Goal: Task Accomplishment & Management: Manage account settings

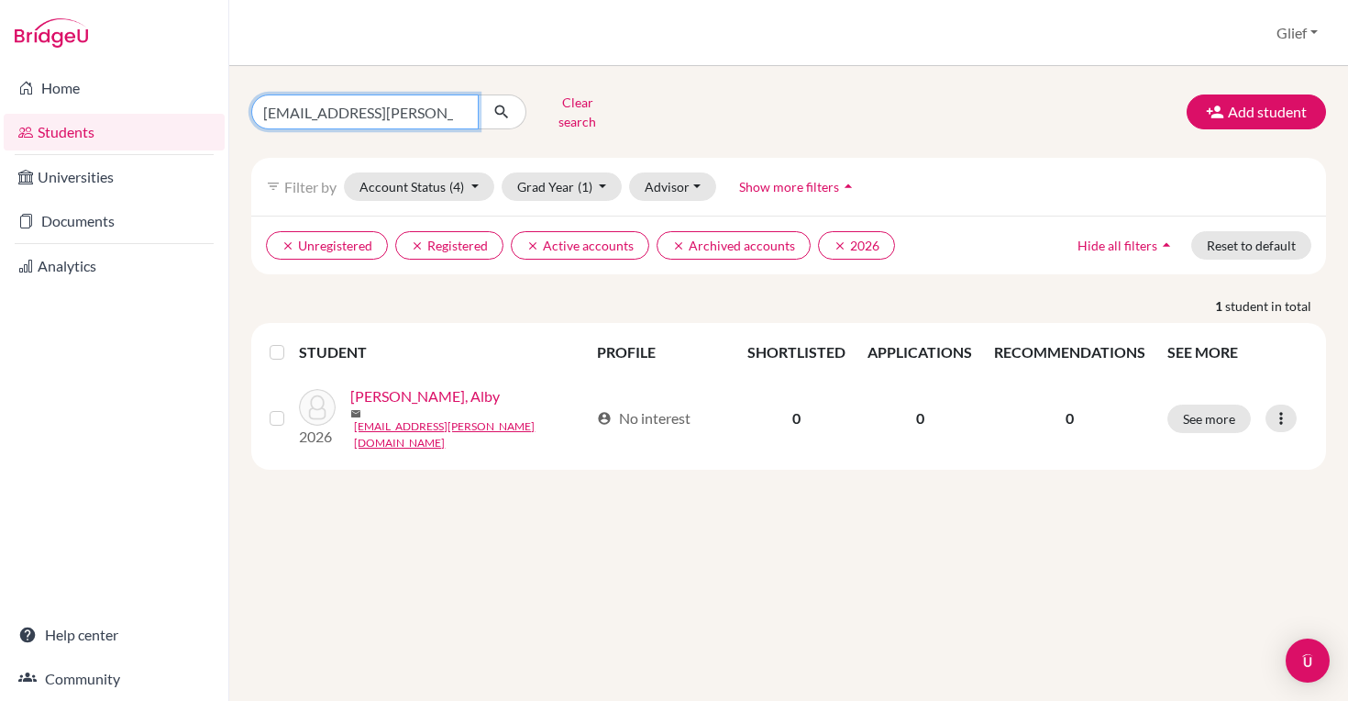
click at [460, 105] on input "[EMAIL_ADDRESS][PERSON_NAME][DOMAIN_NAME]" at bounding box center [364, 111] width 227 height 35
click at [414, 105] on input "Find student by name..." at bounding box center [364, 111] width 227 height 35
type input "[EMAIL_ADDRESS][DOMAIN_NAME]"
click at [493, 103] on icon "submit" at bounding box center [502, 112] width 18 height 18
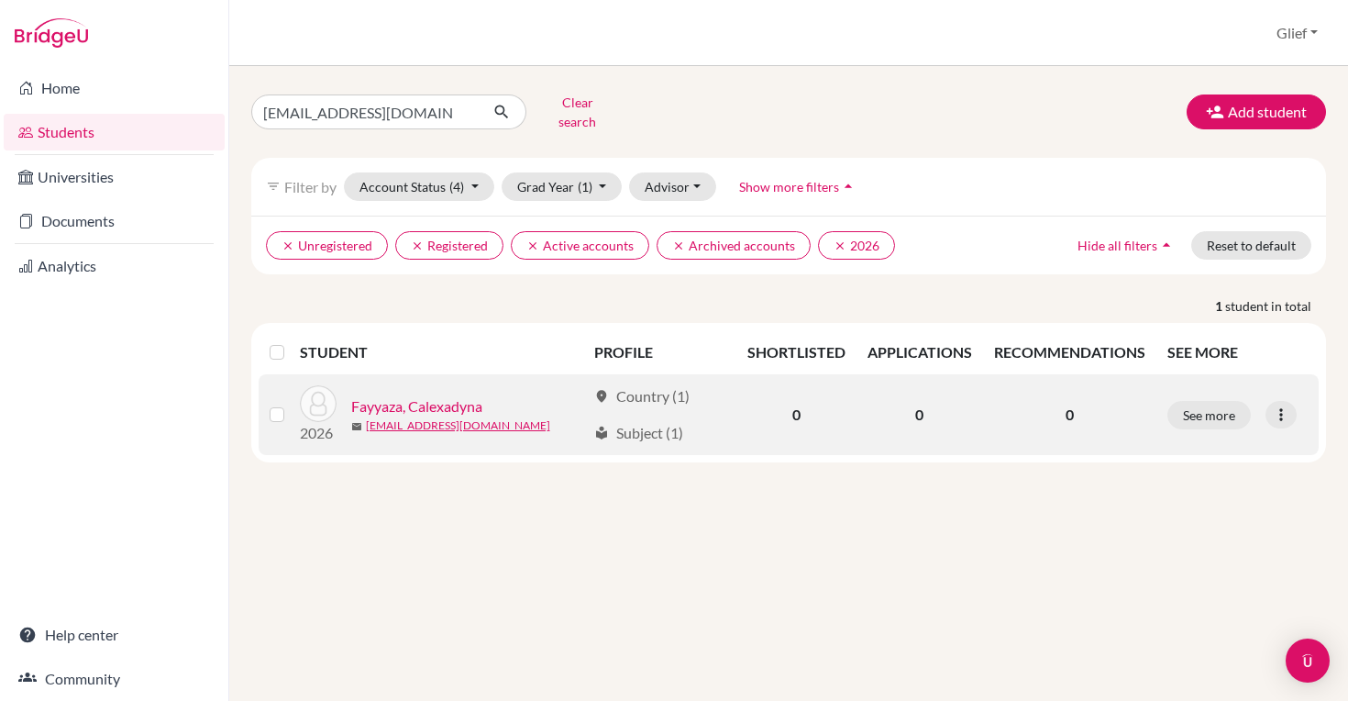
click at [473, 395] on link "Fayyaza, Calexadyna" at bounding box center [416, 406] width 131 height 22
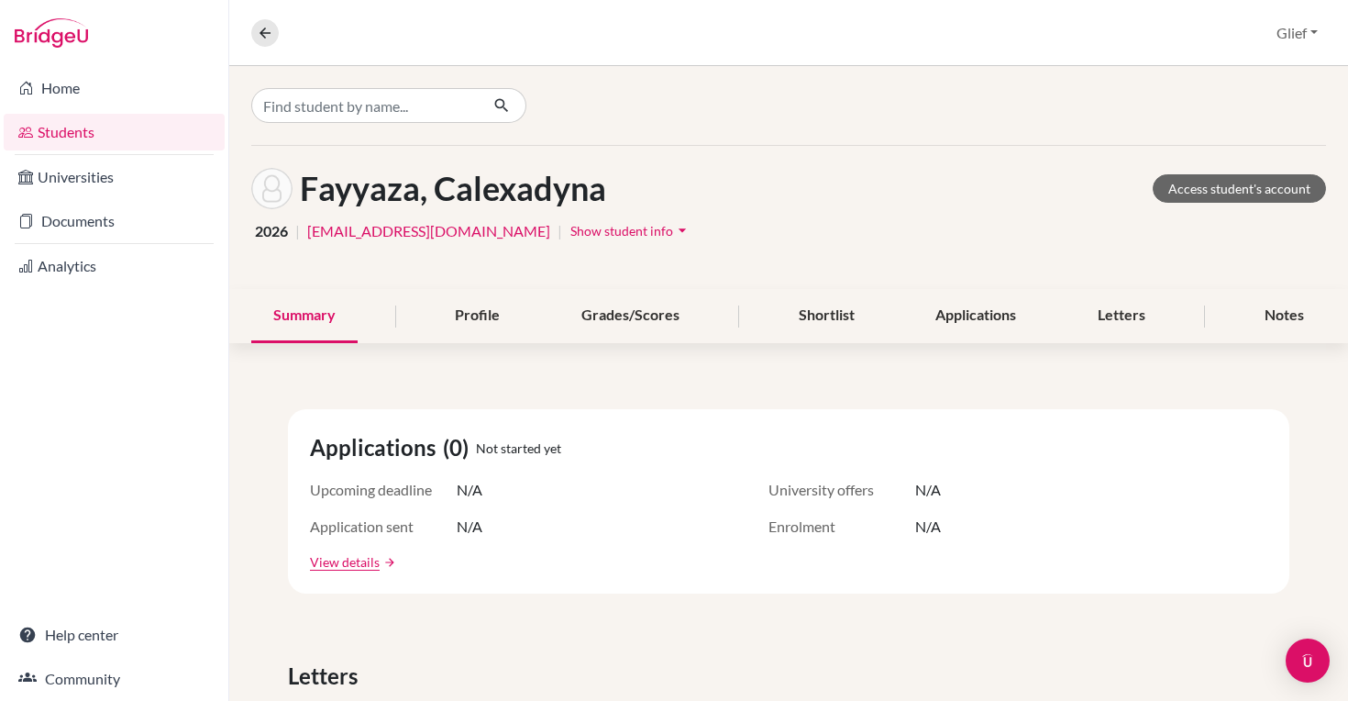
click at [659, 236] on span "Show student info" at bounding box center [622, 231] width 103 height 16
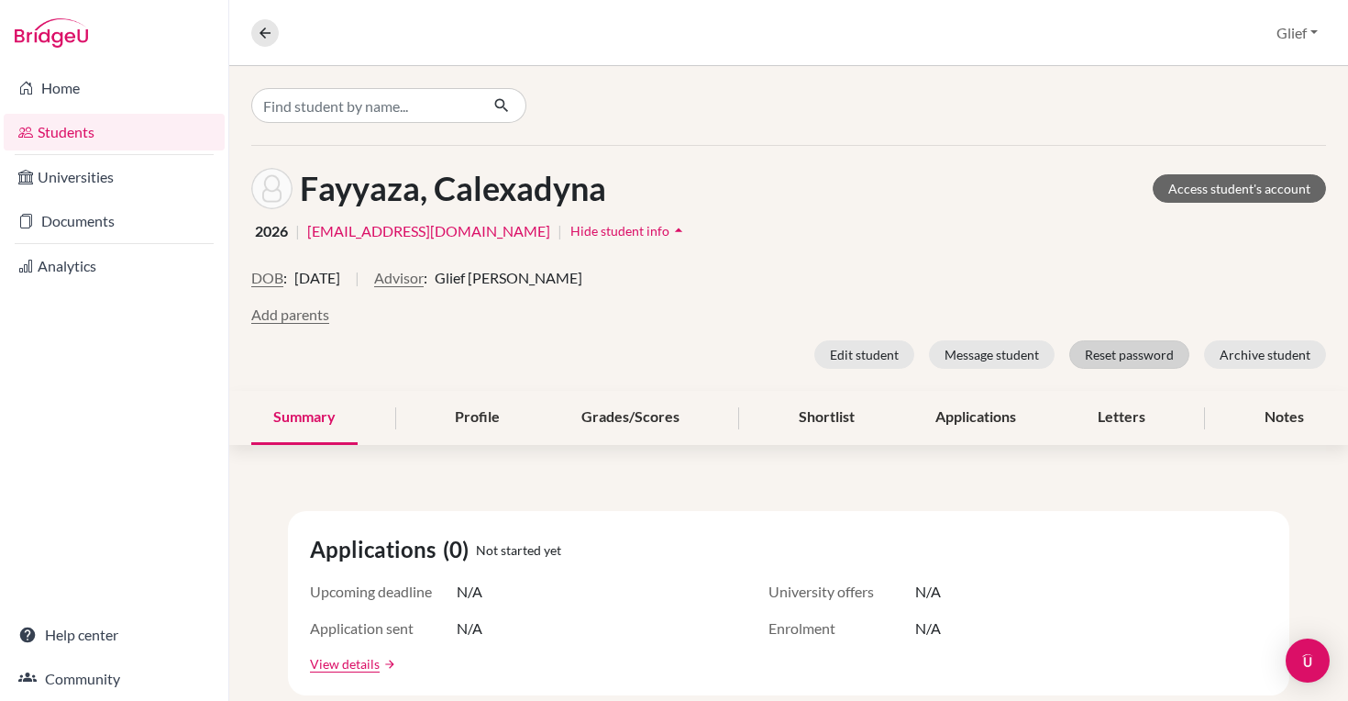
click at [1135, 359] on button "Reset password" at bounding box center [1129, 354] width 120 height 28
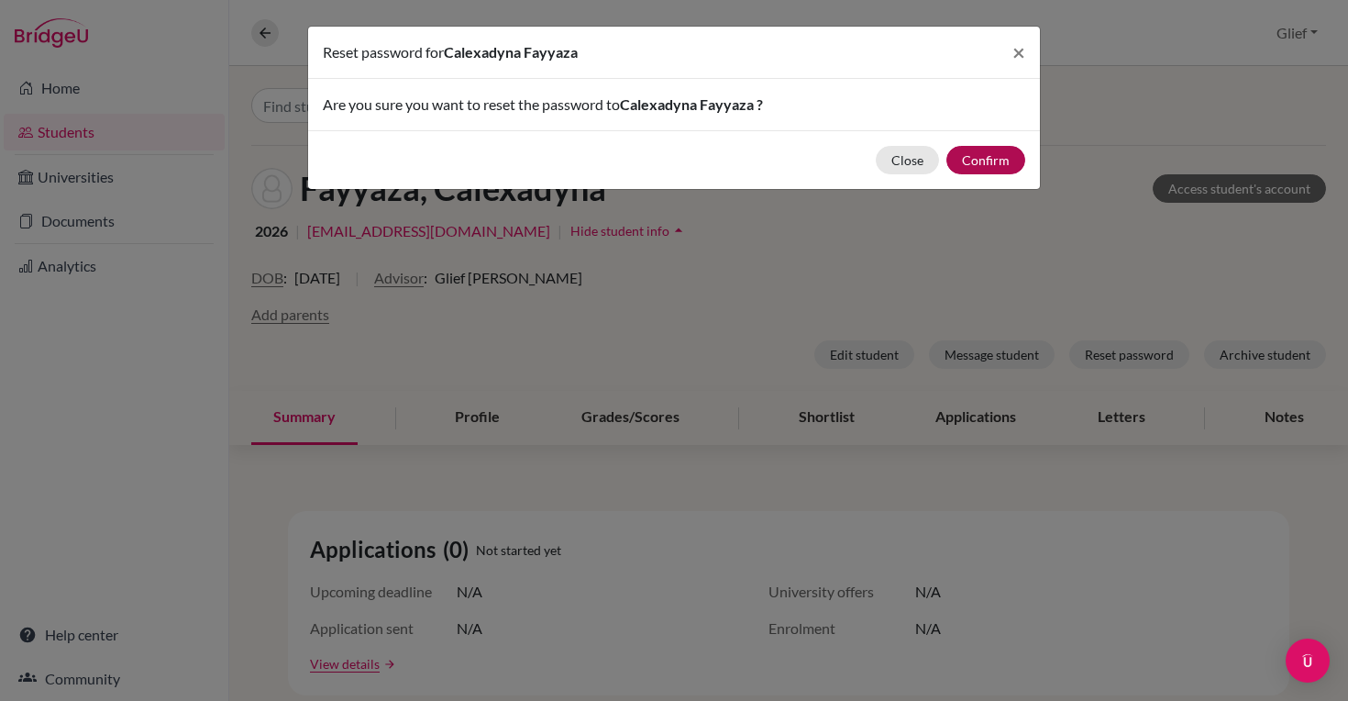
click at [980, 159] on button "Confirm" at bounding box center [986, 160] width 79 height 28
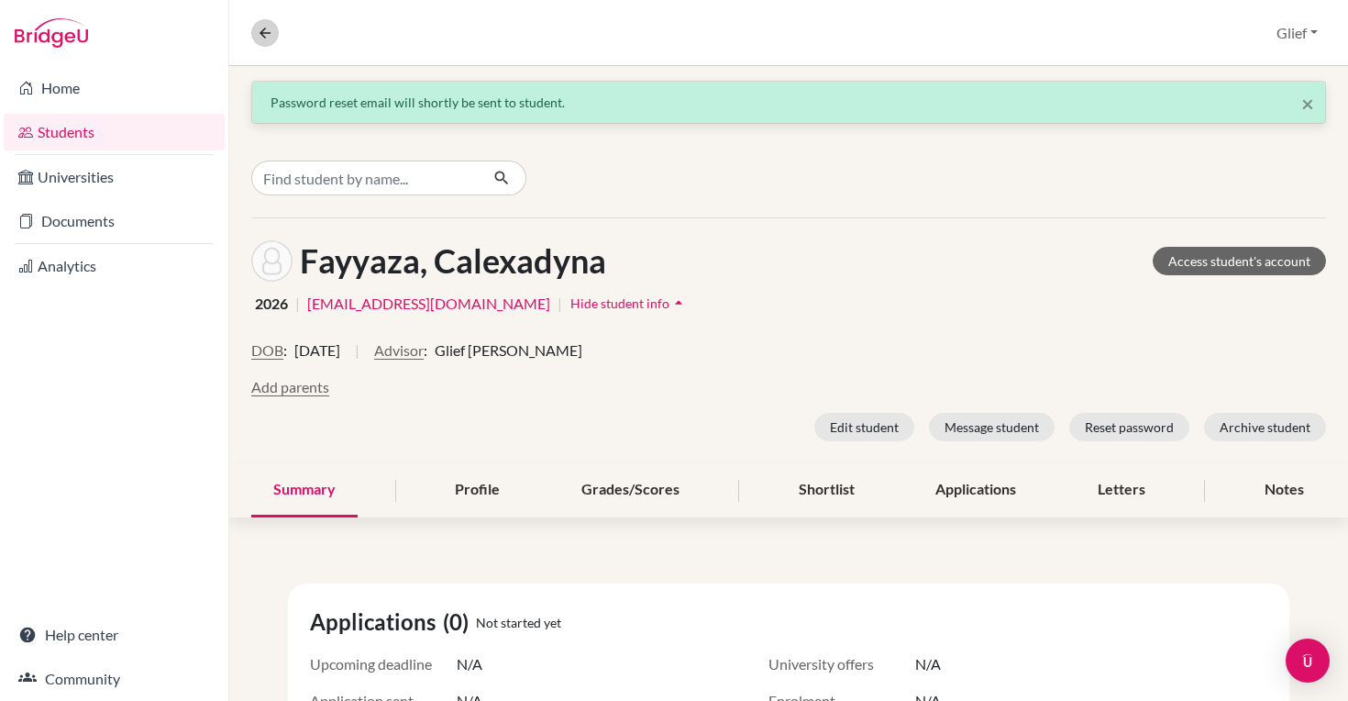
click at [269, 33] on icon at bounding box center [265, 33] width 17 height 17
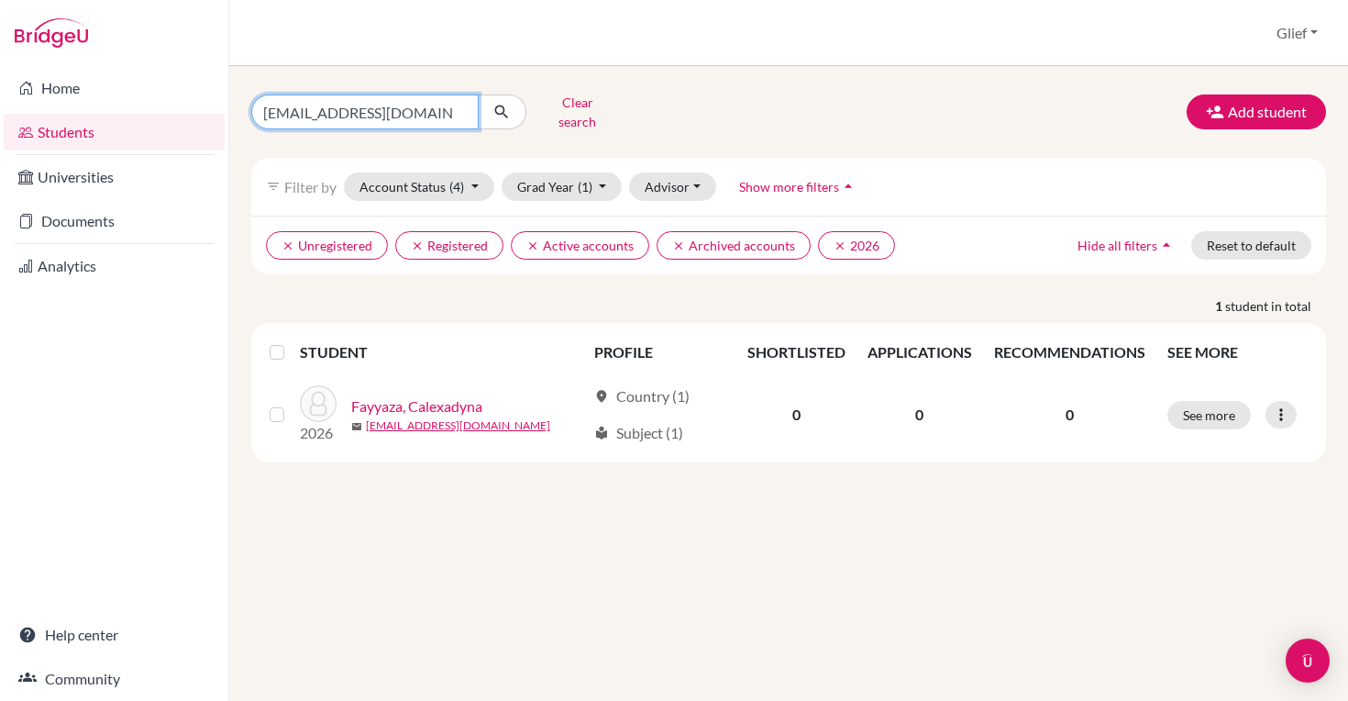
click at [457, 104] on input "[EMAIL_ADDRESS][DOMAIN_NAME]" at bounding box center [364, 111] width 227 height 35
click at [770, 116] on div "Clear search Add student" at bounding box center [789, 112] width 1102 height 48
click at [566, 109] on button "Clear search" at bounding box center [577, 112] width 102 height 48
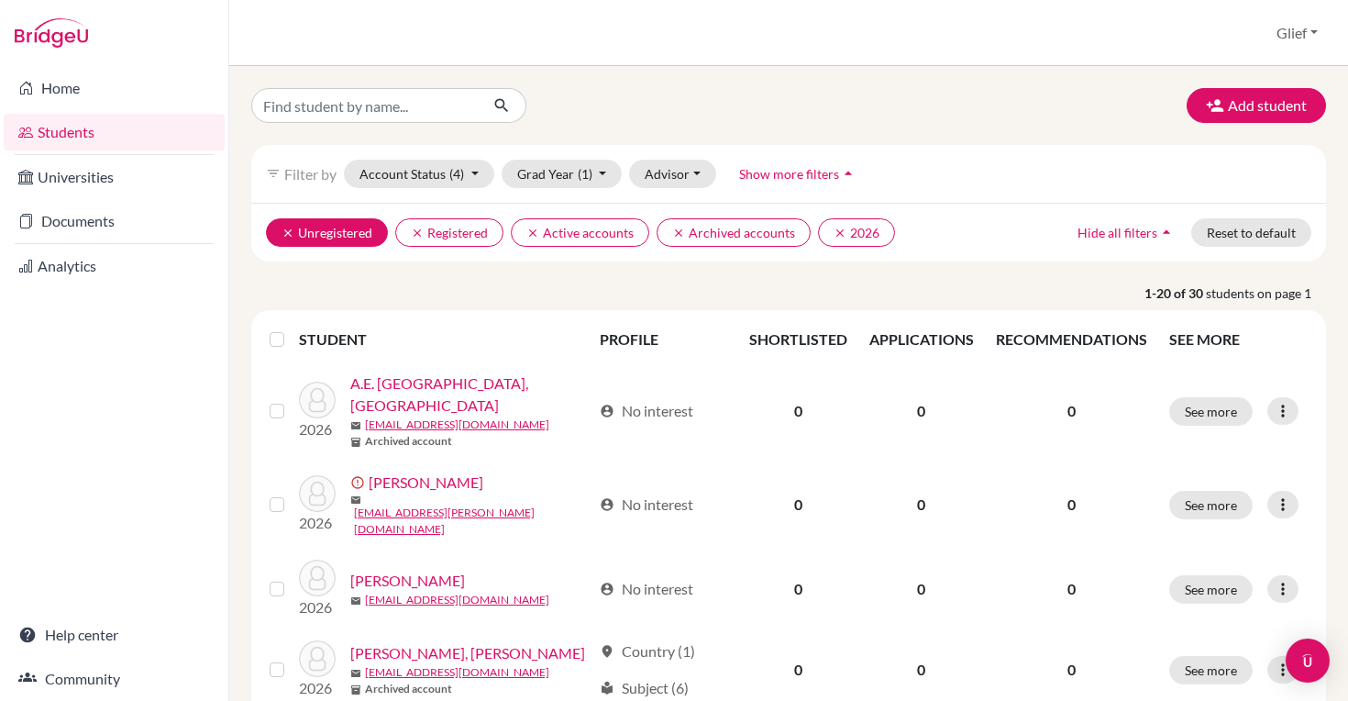
click at [293, 232] on icon "clear" at bounding box center [288, 233] width 13 height 13
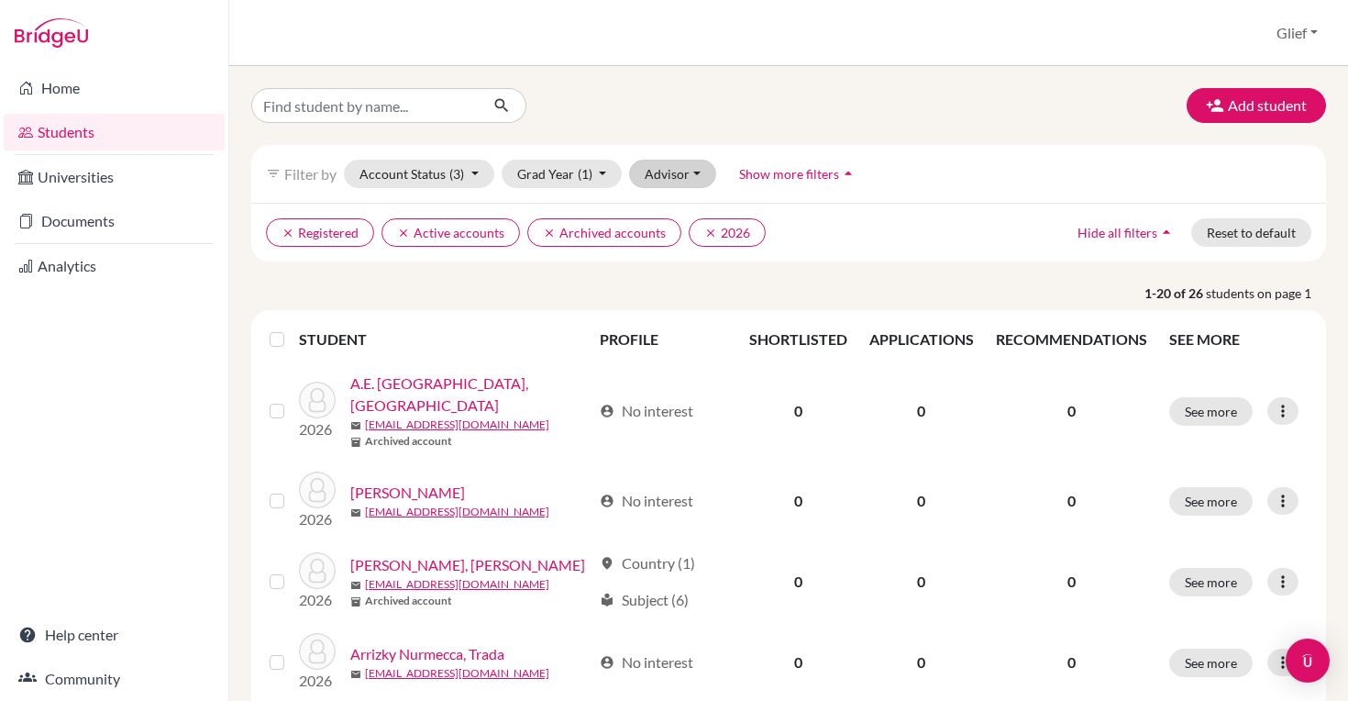
click at [697, 177] on button "Advisor" at bounding box center [672, 174] width 87 height 28
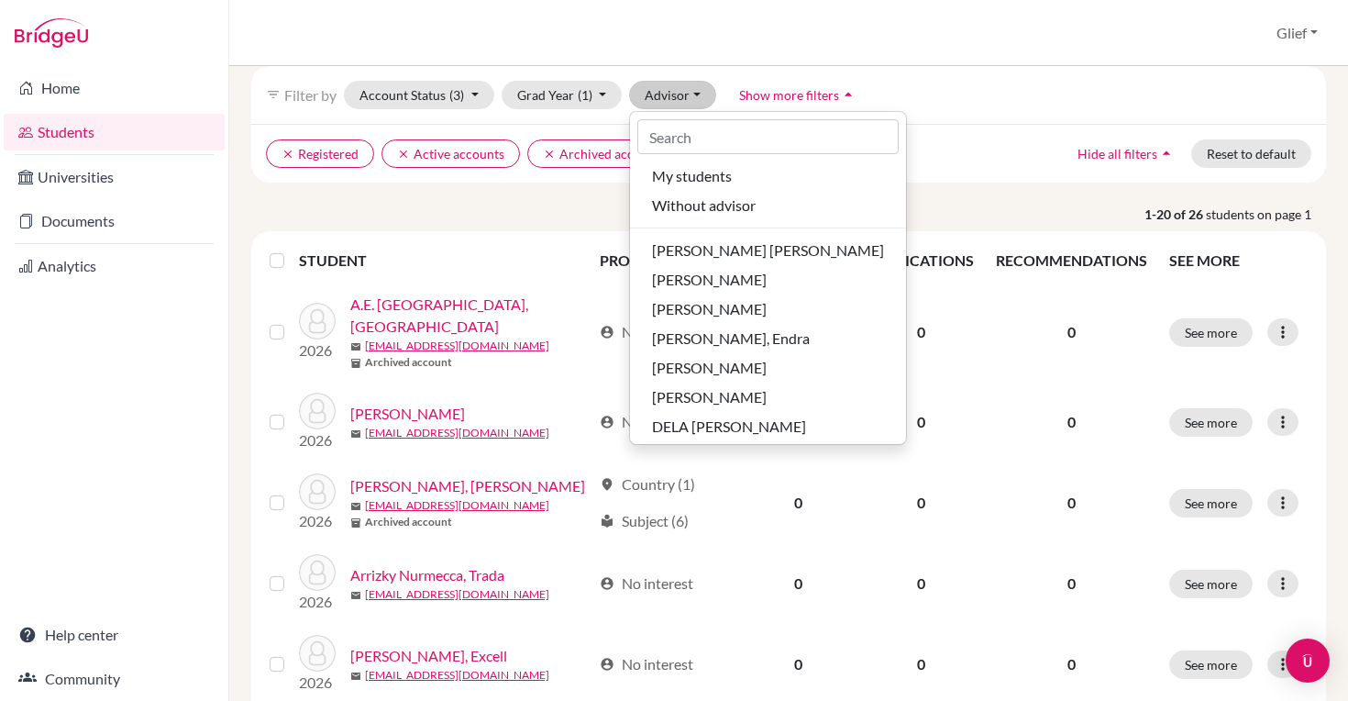
click at [992, 124] on div "clear Registered clear Active accounts clear Archived accounts clear 2026 Hide …" at bounding box center [788, 153] width 1075 height 59
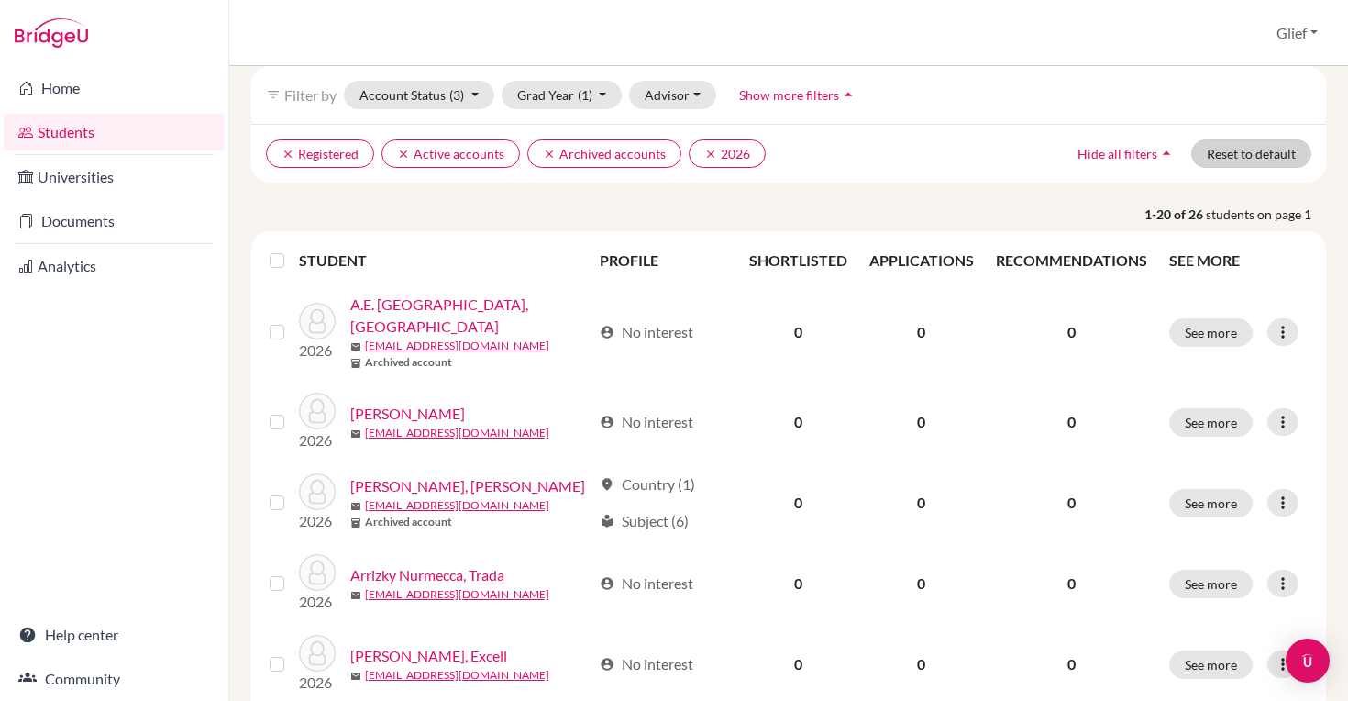
click at [1232, 158] on button "Reset to default" at bounding box center [1251, 153] width 120 height 28
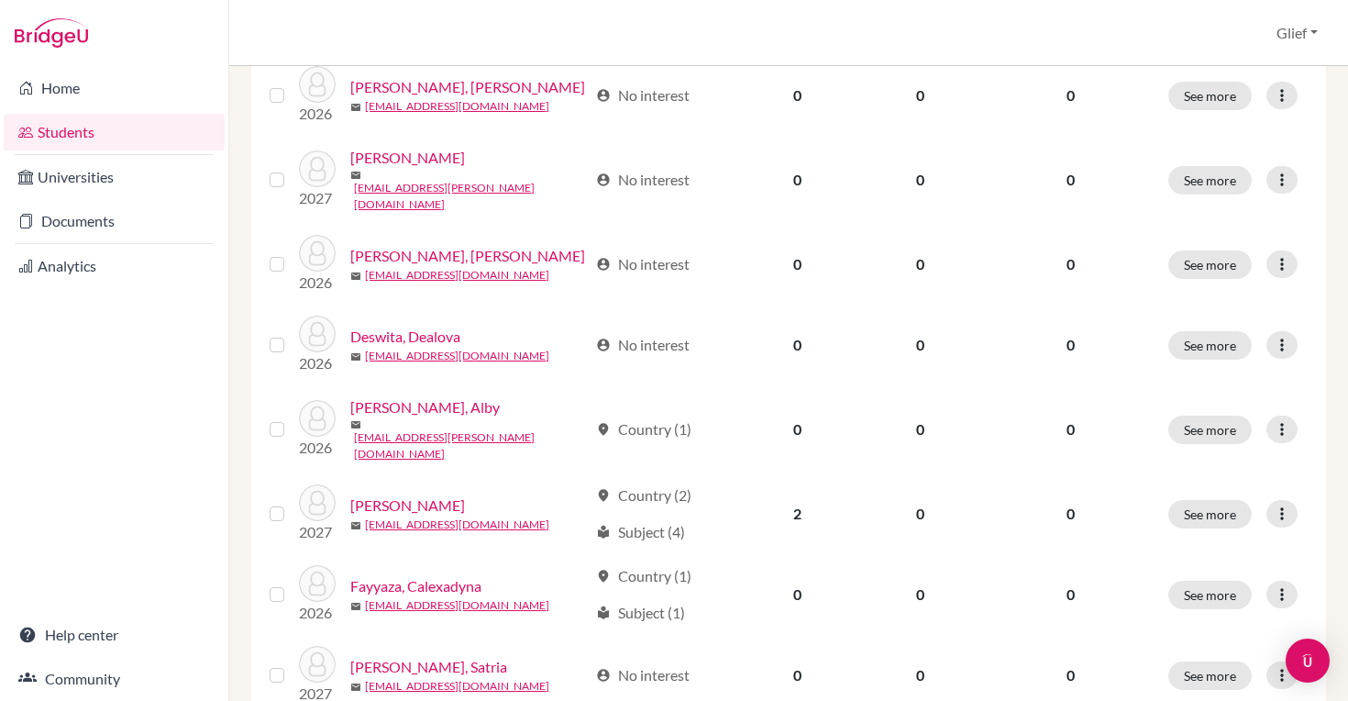
scroll to position [1313, 0]
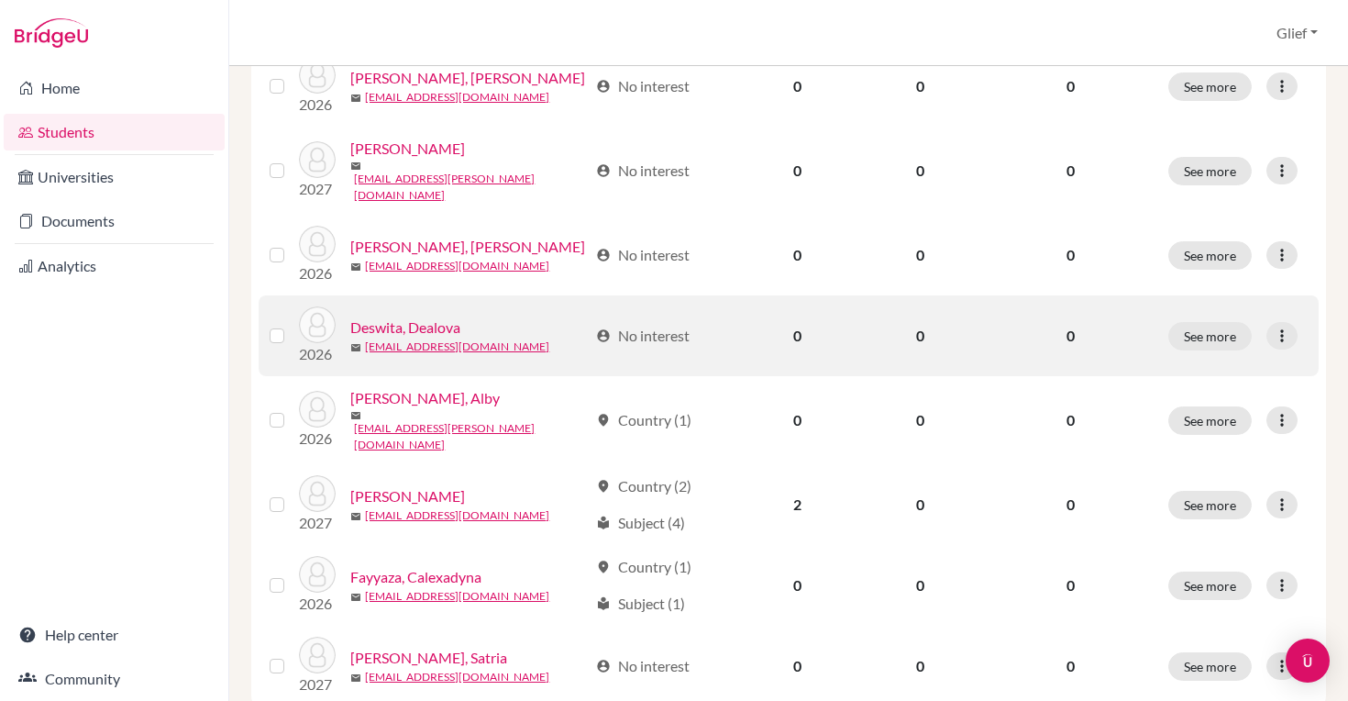
click at [450, 316] on link "Deswita, Dealova" at bounding box center [405, 327] width 110 height 22
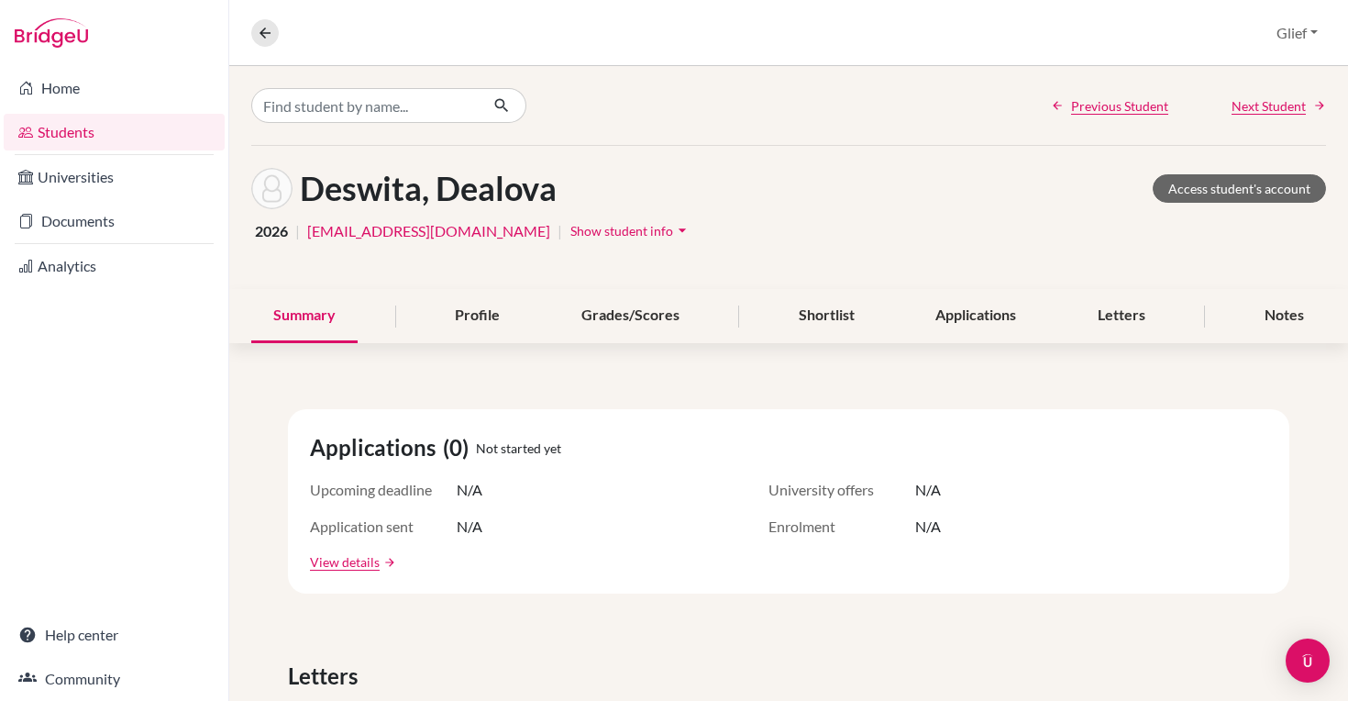
click at [595, 224] on span "Show student info" at bounding box center [622, 231] width 103 height 16
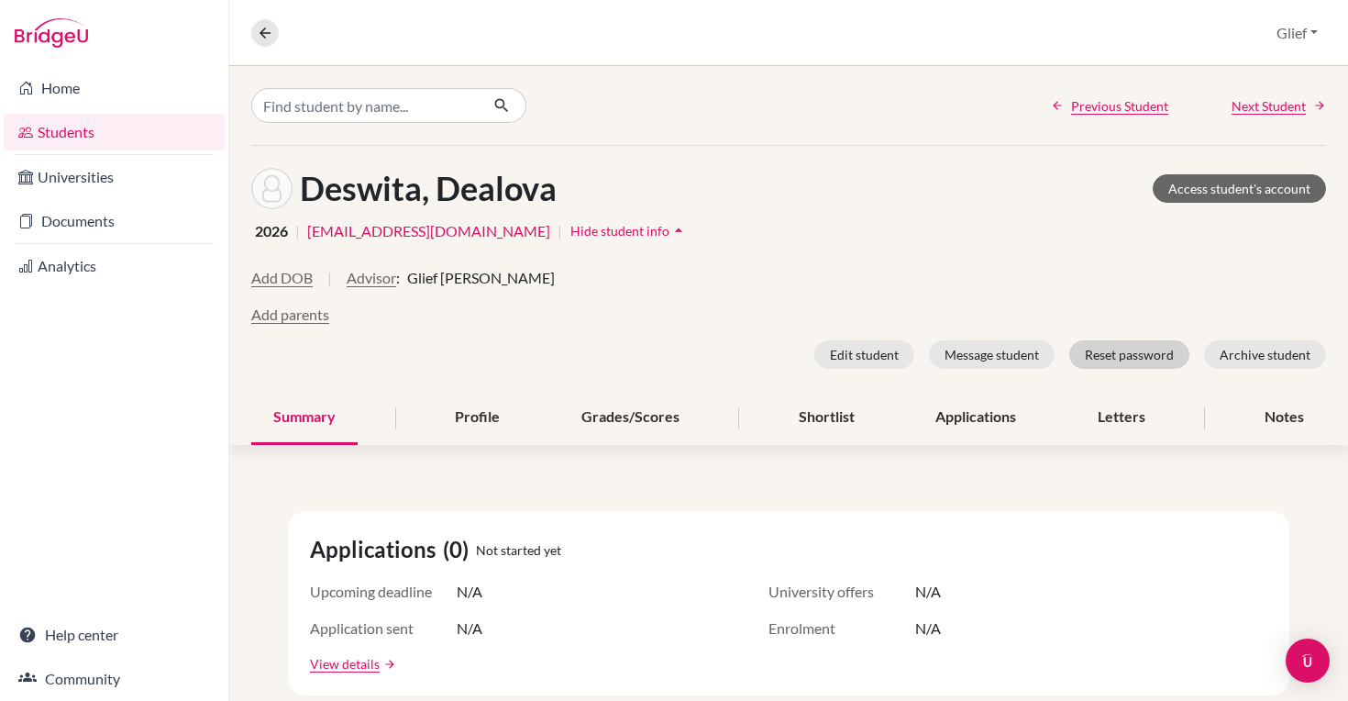
click at [1136, 355] on button "Reset password" at bounding box center [1129, 354] width 120 height 28
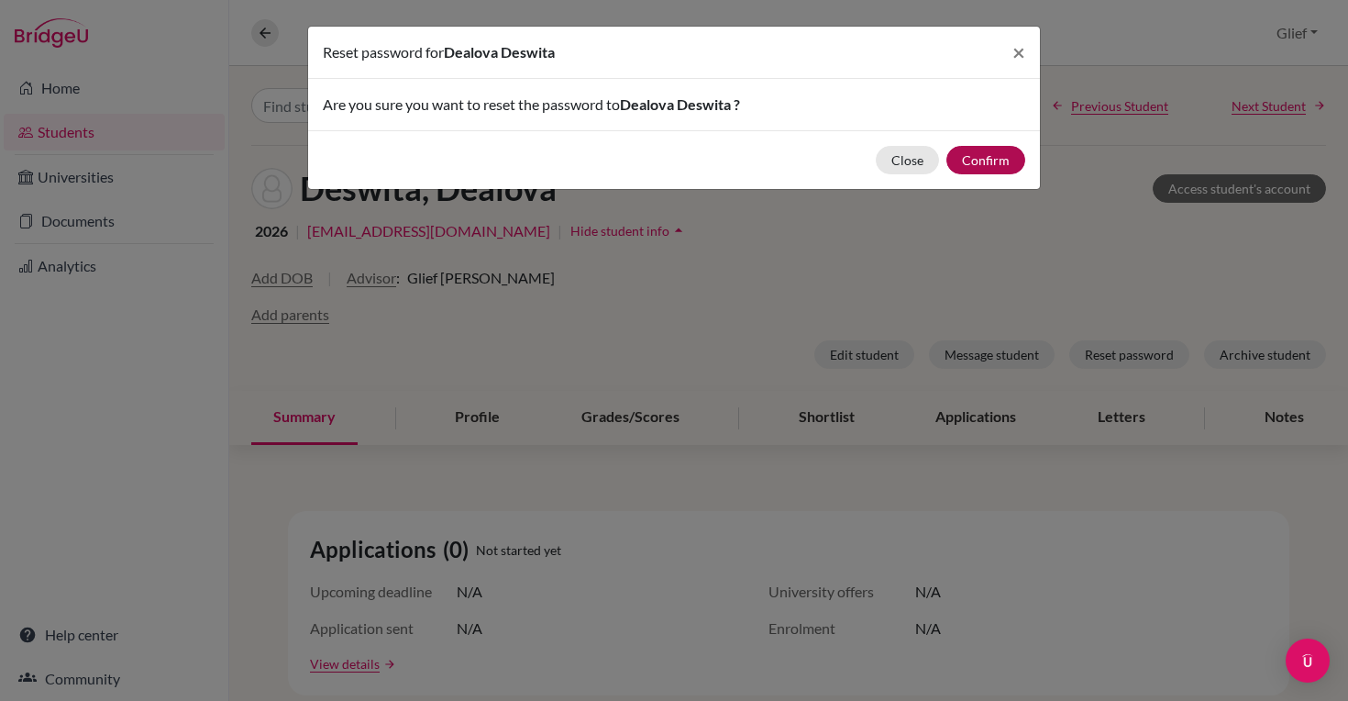
click at [984, 158] on button "Confirm" at bounding box center [986, 160] width 79 height 28
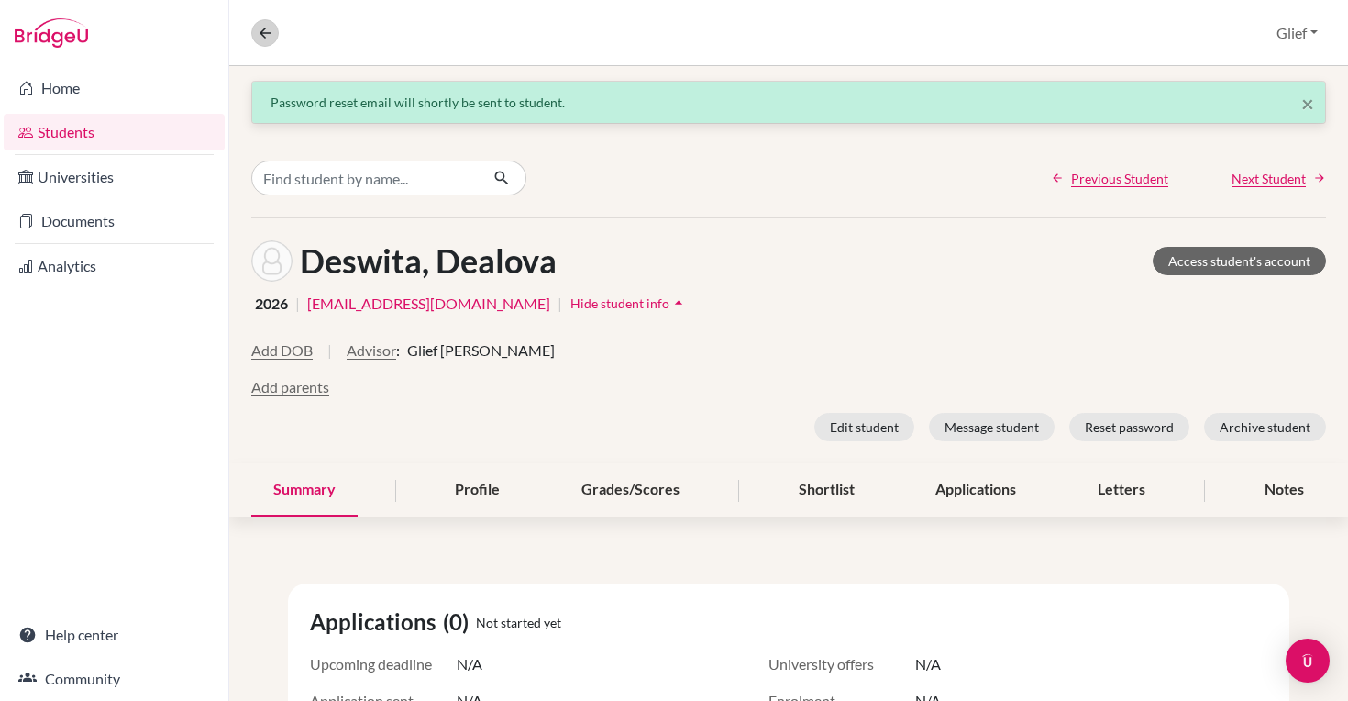
click at [271, 31] on icon at bounding box center [265, 33] width 17 height 17
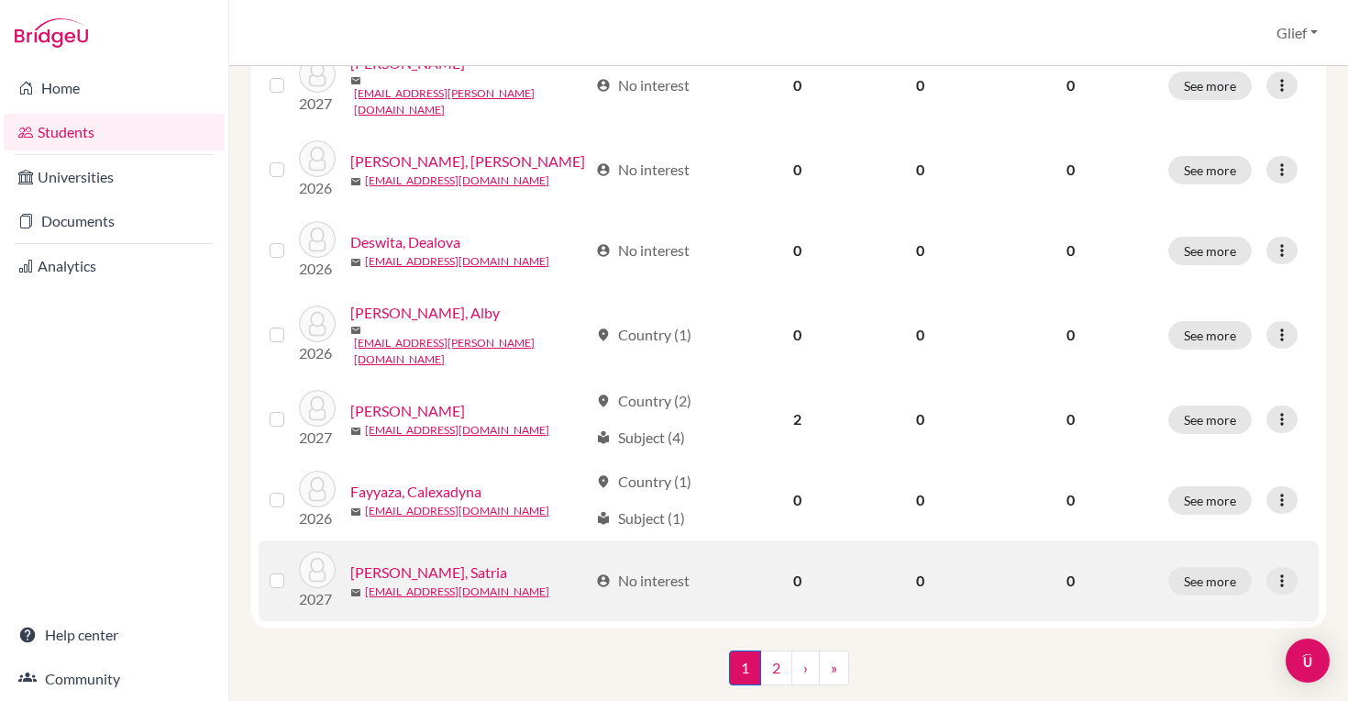
scroll to position [1398, 0]
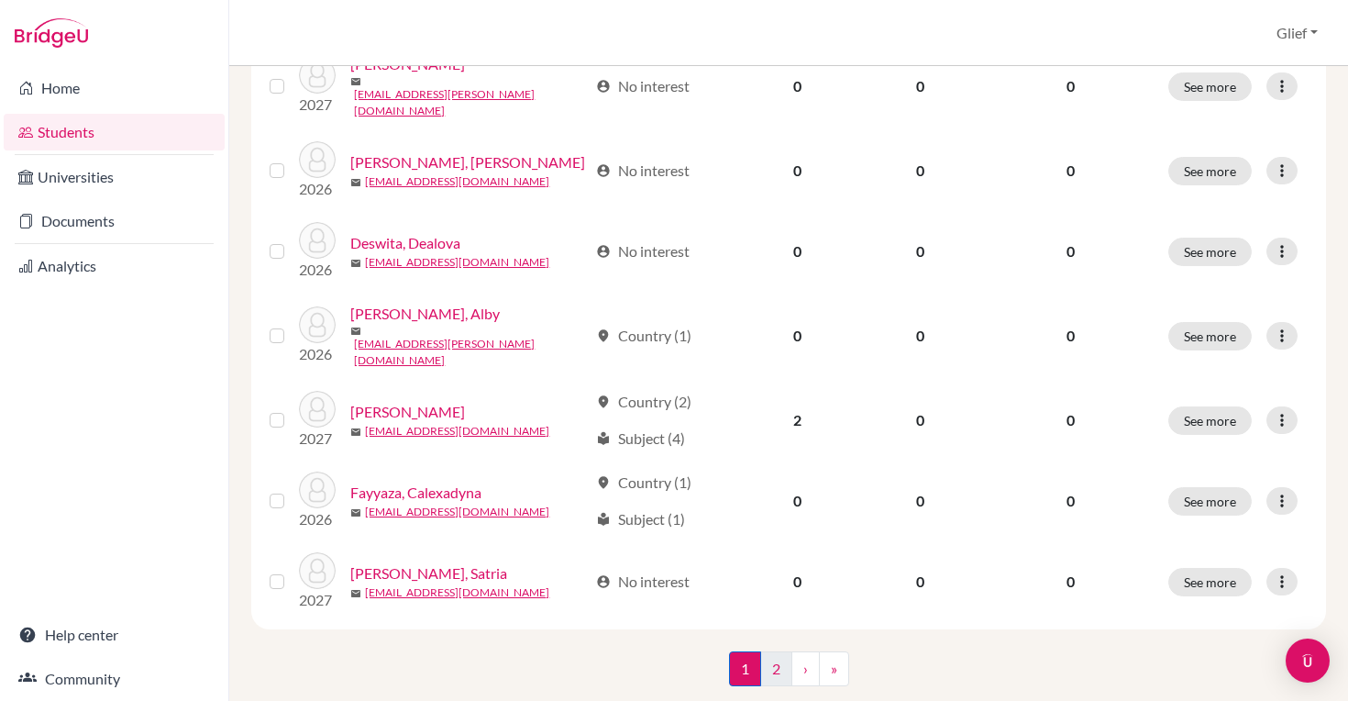
click at [784, 651] on link "2" at bounding box center [776, 668] width 32 height 35
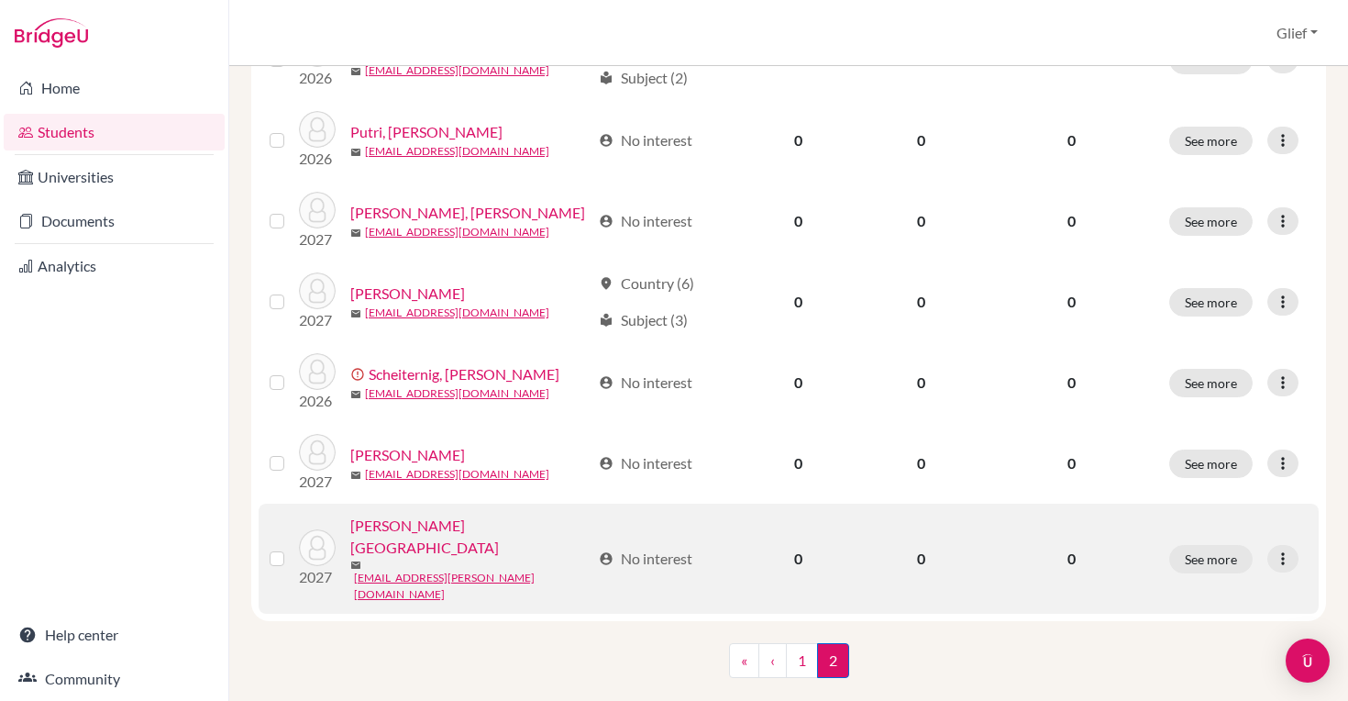
scroll to position [833, 0]
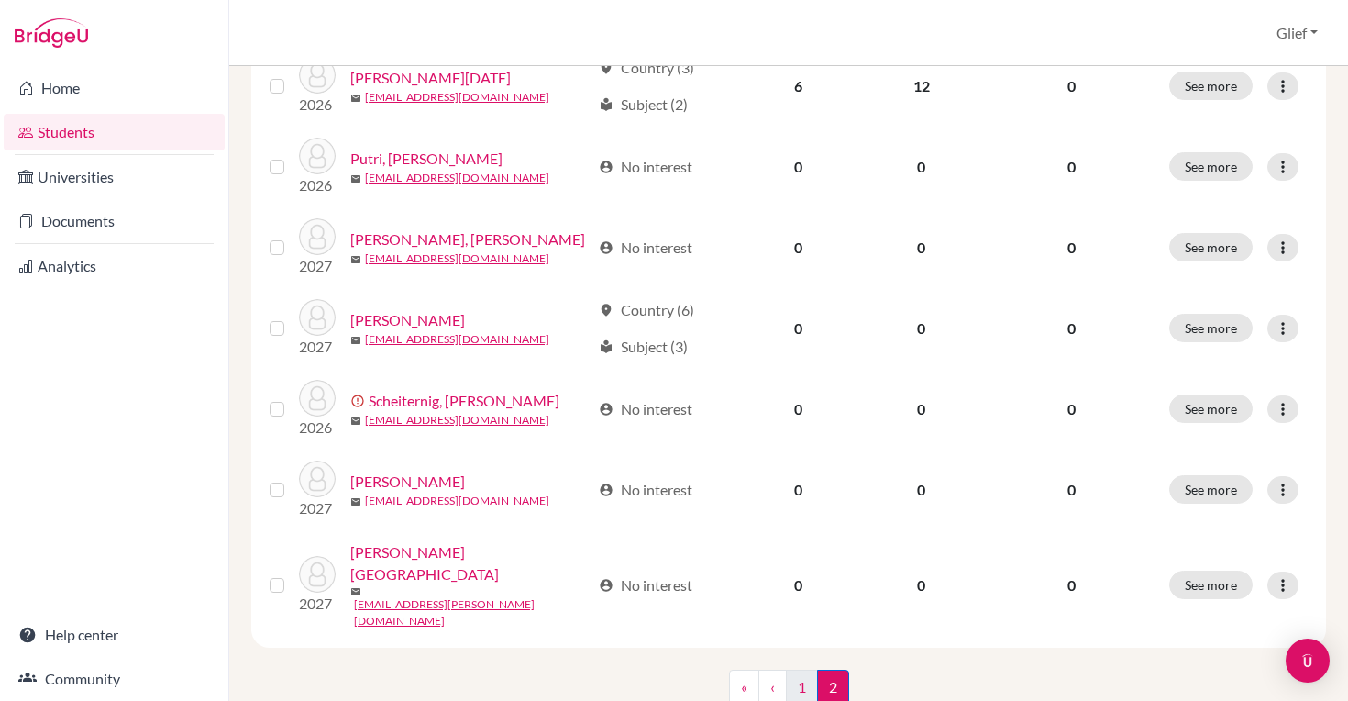
click at [796, 670] on link "1" at bounding box center [802, 687] width 32 height 35
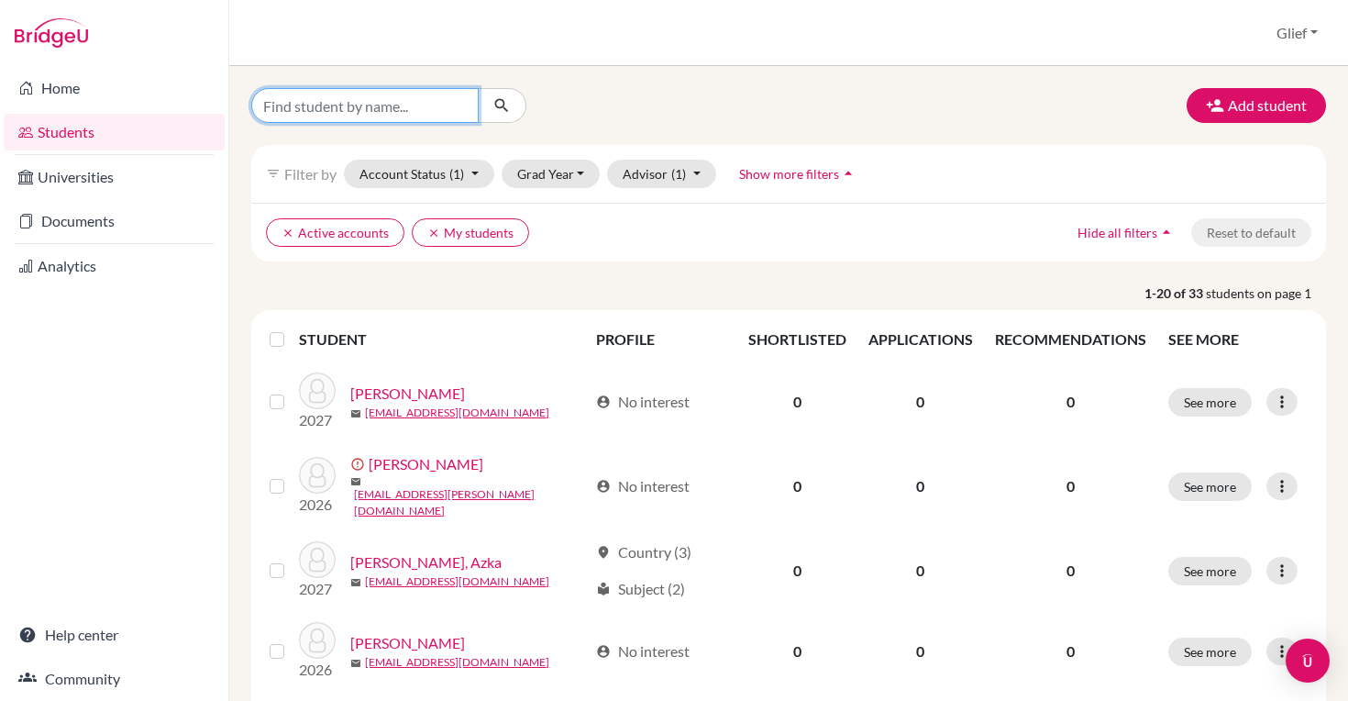
click at [312, 108] on input "Find student by name..." at bounding box center [364, 105] width 227 height 35
type input "[EMAIL_ADDRESS][DOMAIN_NAME]"
click at [502, 105] on button "submit" at bounding box center [502, 105] width 49 height 35
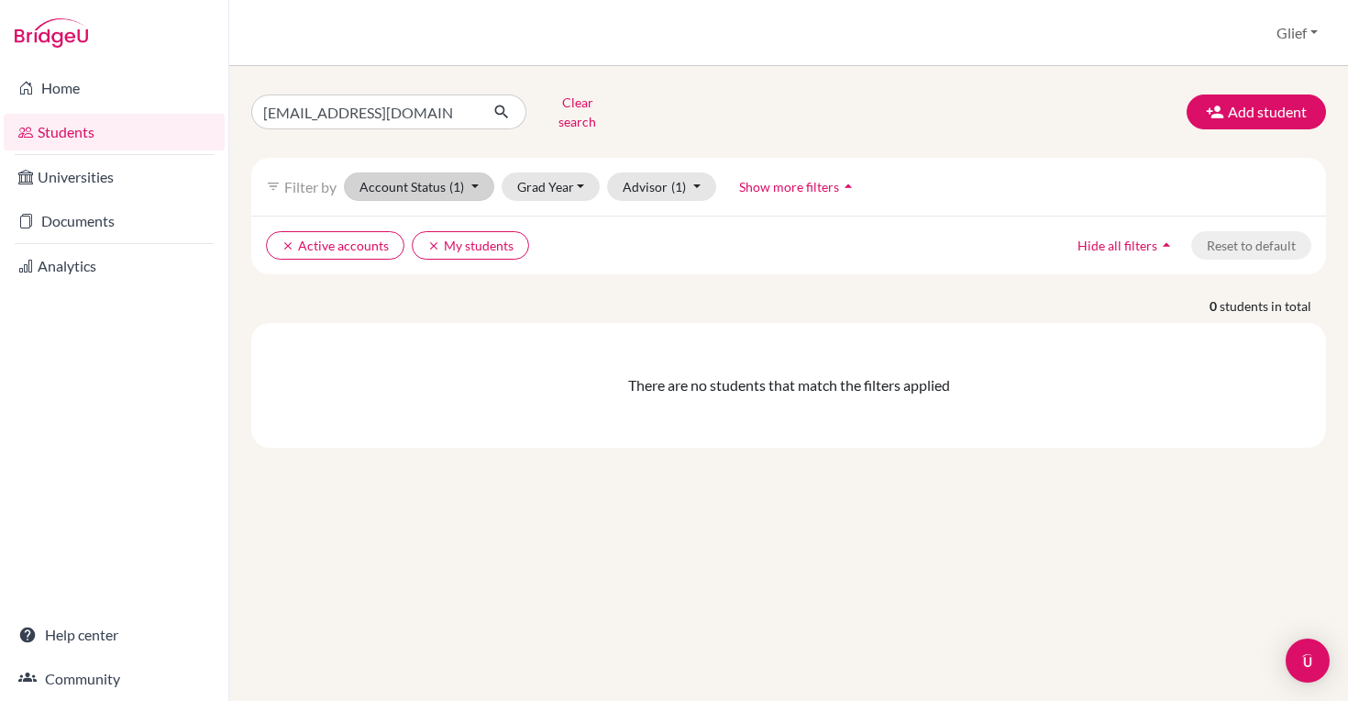
click at [473, 174] on button "Account Status (1)" at bounding box center [419, 186] width 150 height 28
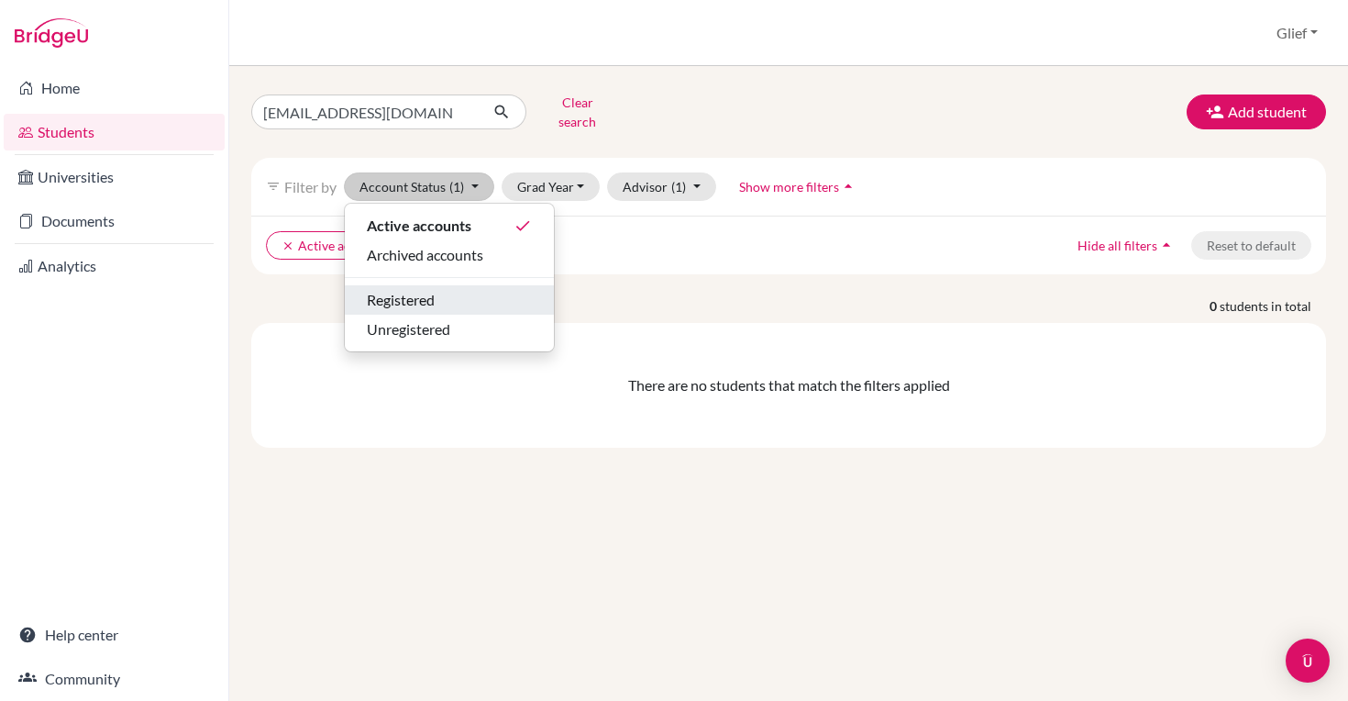
click at [457, 289] on div "Registered" at bounding box center [449, 300] width 165 height 22
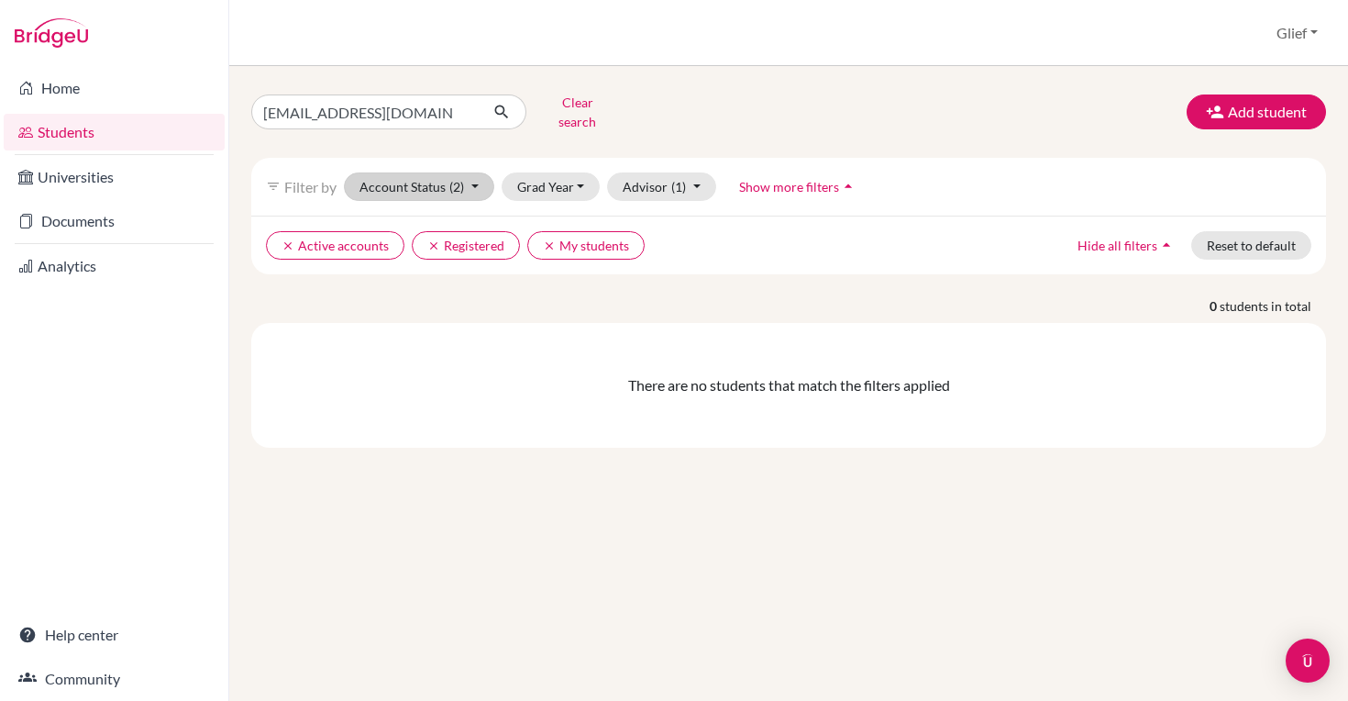
click at [463, 179] on span "(2)" at bounding box center [456, 187] width 15 height 16
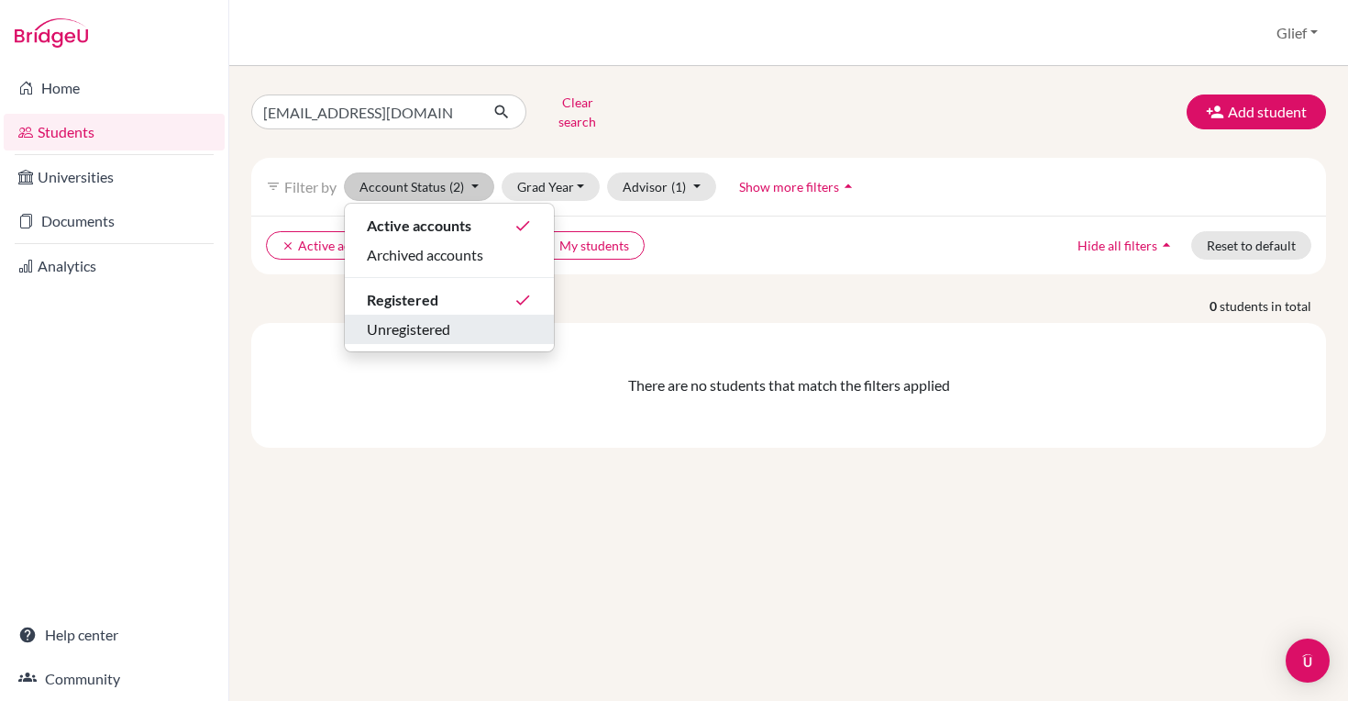
click at [455, 319] on div "Unregistered" at bounding box center [449, 329] width 165 height 22
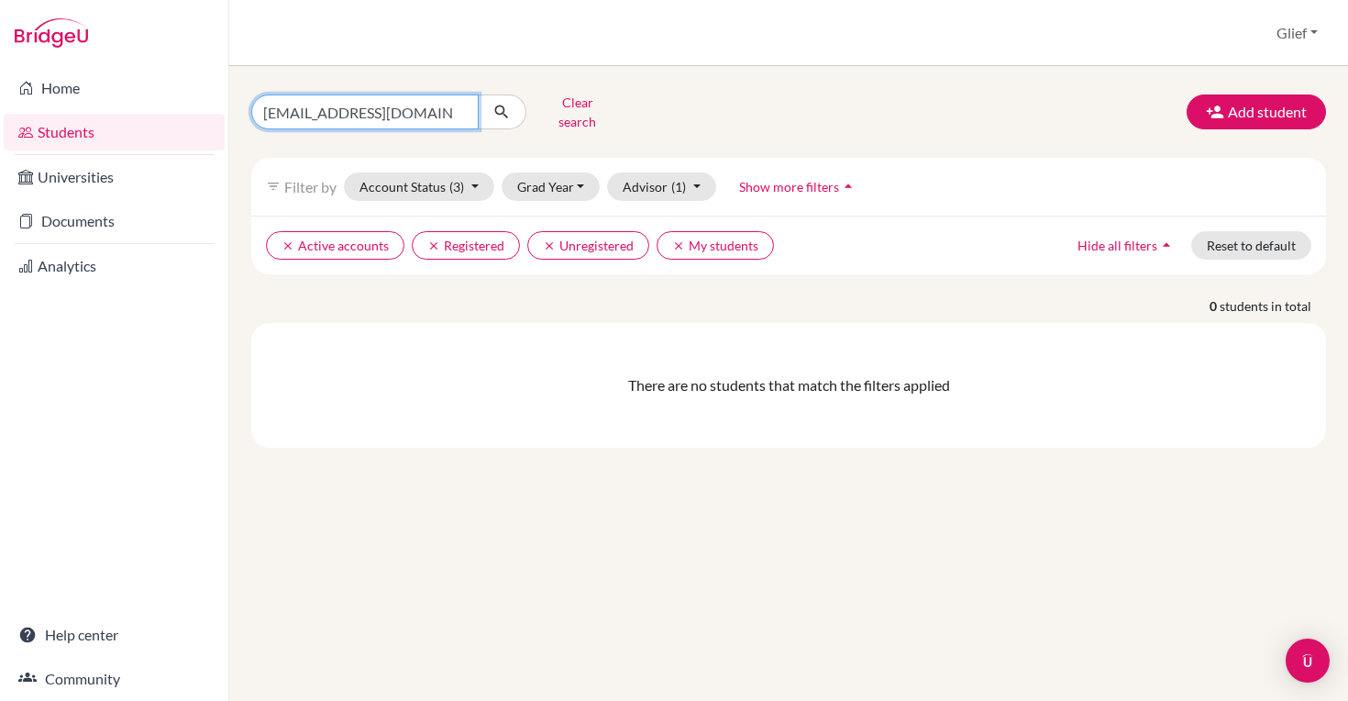
click at [429, 106] on input "[EMAIL_ADDRESS][DOMAIN_NAME]" at bounding box center [364, 111] width 227 height 35
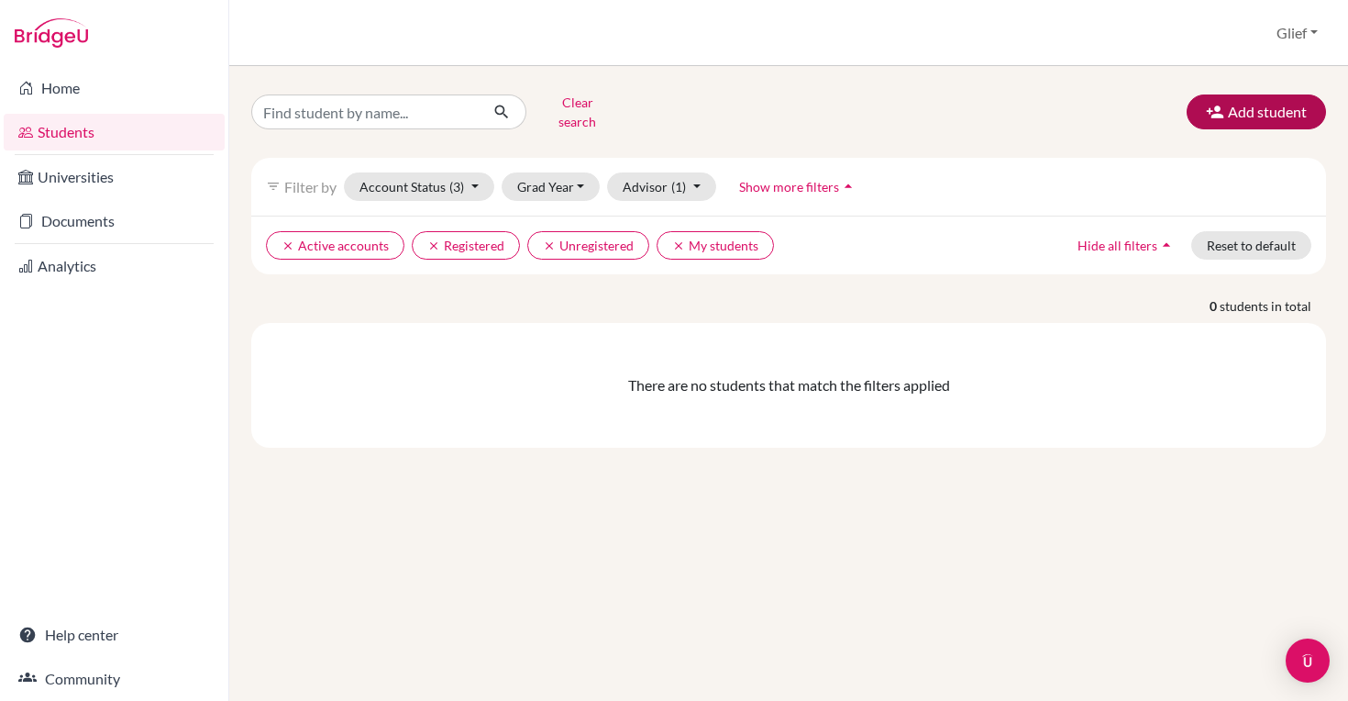
click at [1252, 111] on button "Add student" at bounding box center [1256, 111] width 139 height 35
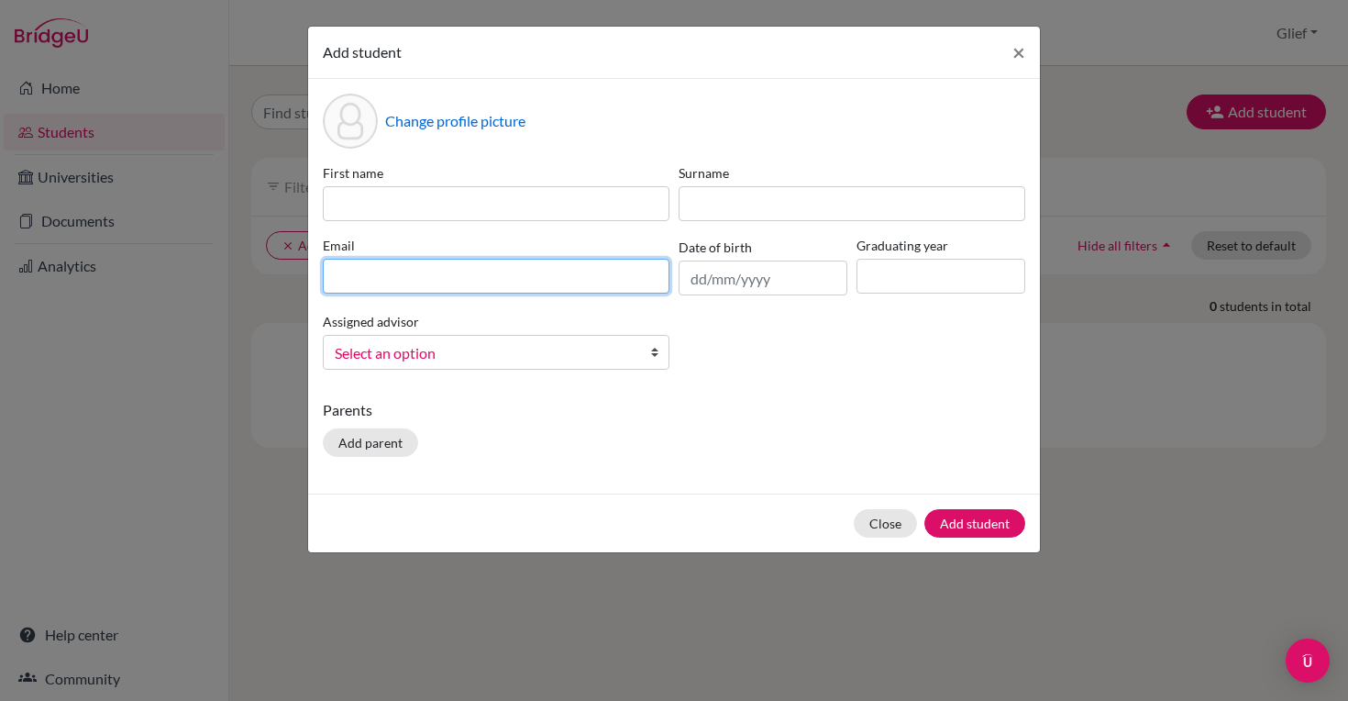
paste input "[EMAIL_ADDRESS][DOMAIN_NAME]"
type input "[EMAIL_ADDRESS][DOMAIN_NAME]"
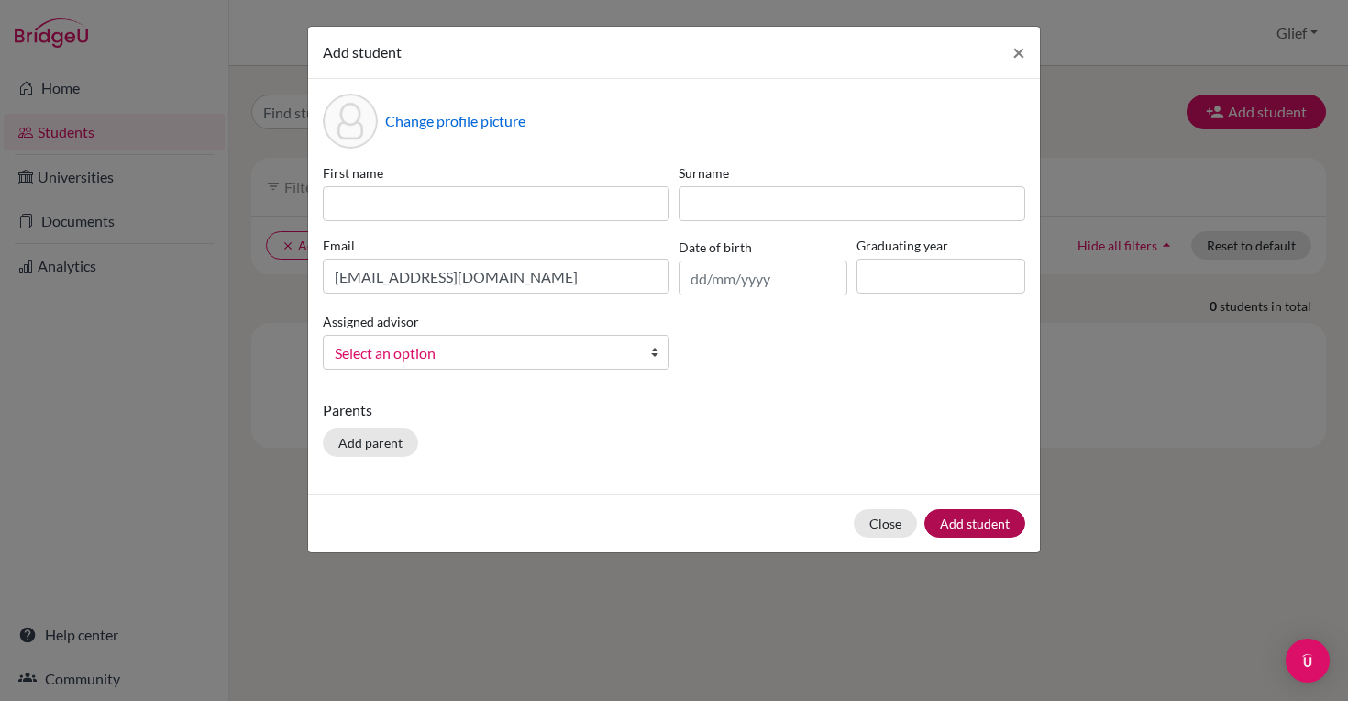
click at [993, 523] on button "Add student" at bounding box center [975, 523] width 101 height 28
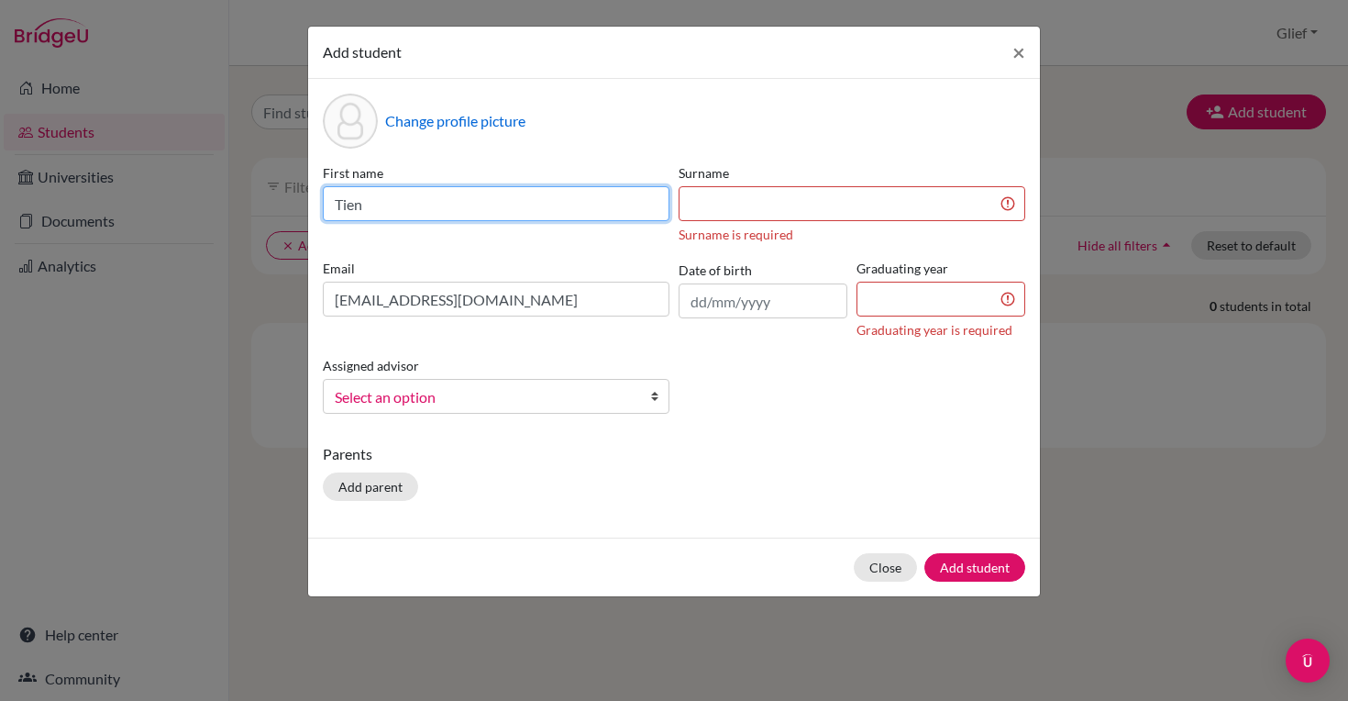
type input "Tien"
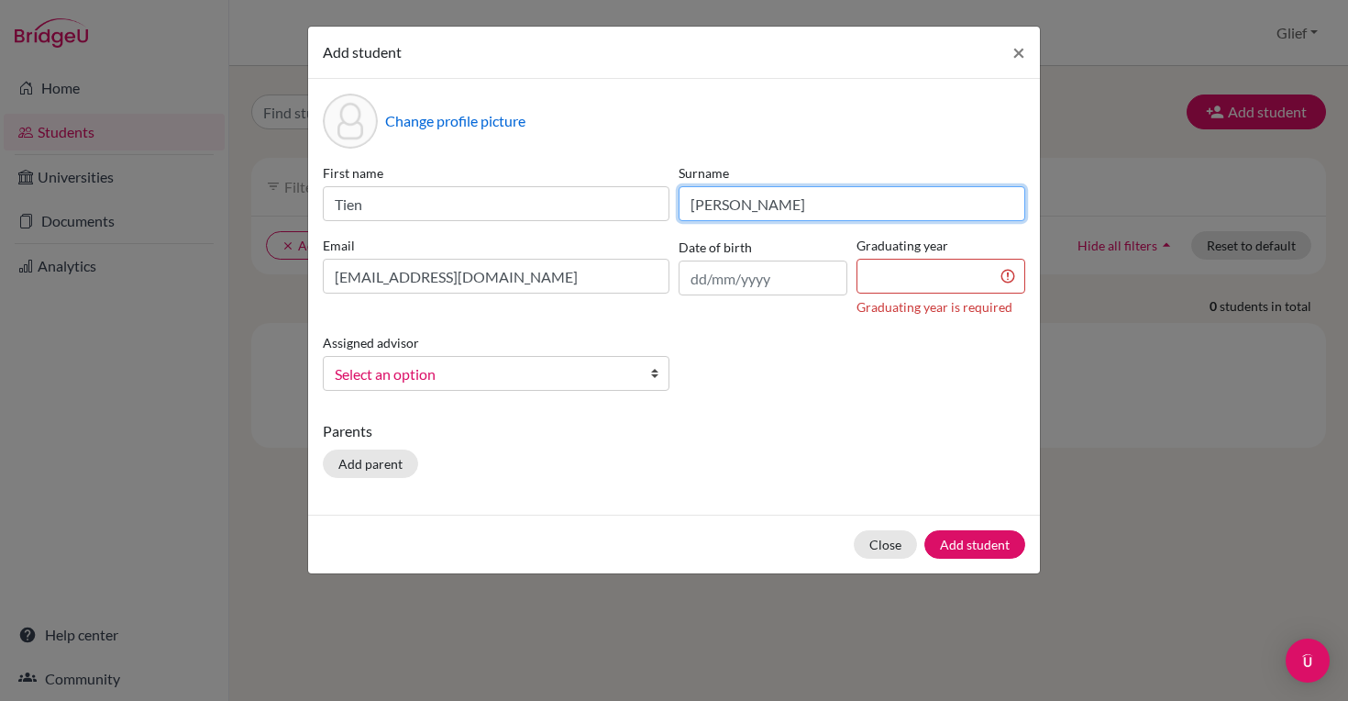
type input "[PERSON_NAME]"
click at [586, 377] on span "Select an option" at bounding box center [484, 374] width 299 height 24
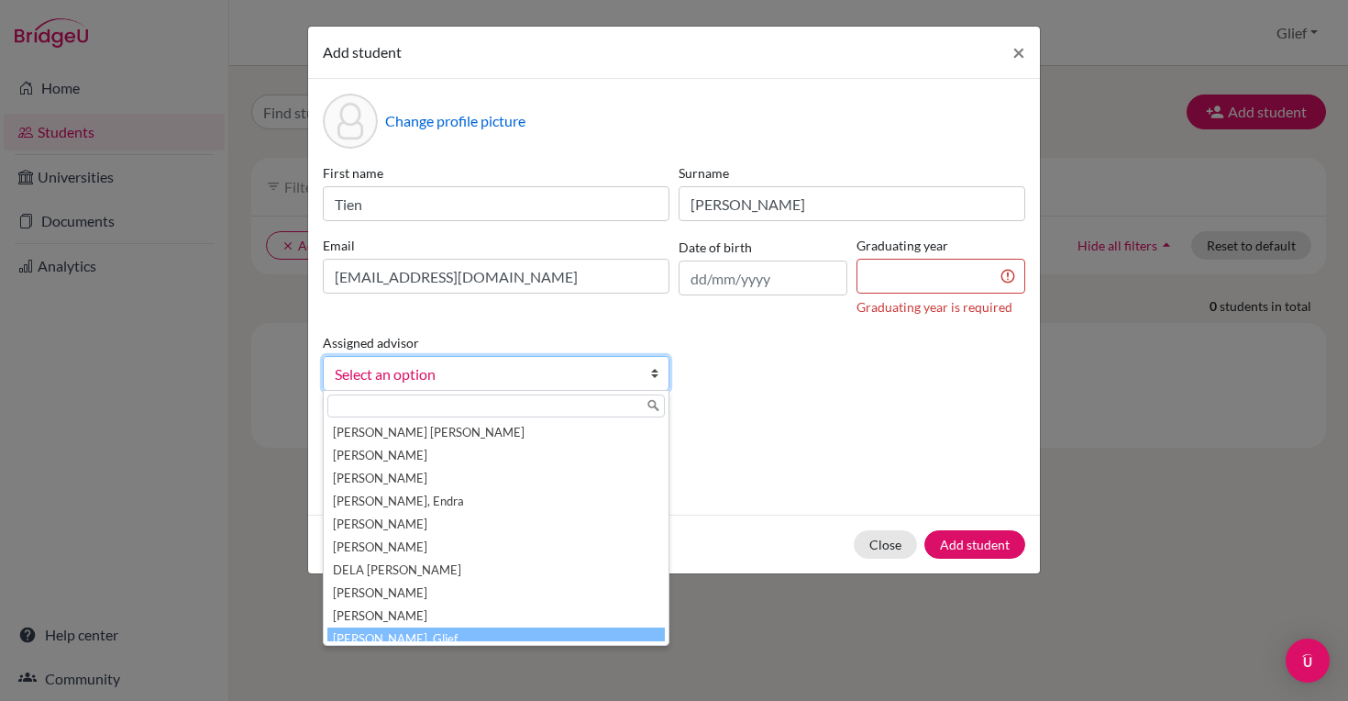
scroll to position [9, 0]
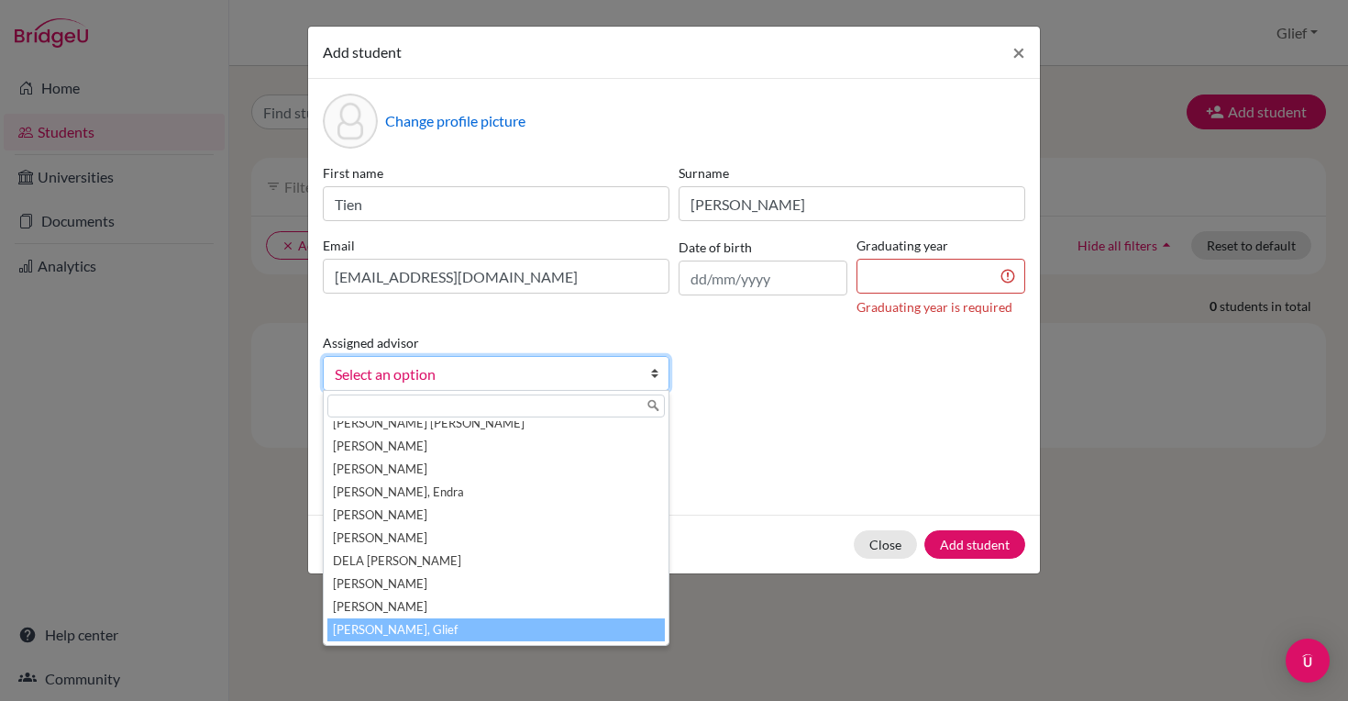
click at [400, 626] on li "[PERSON_NAME], Glief" at bounding box center [496, 629] width 338 height 23
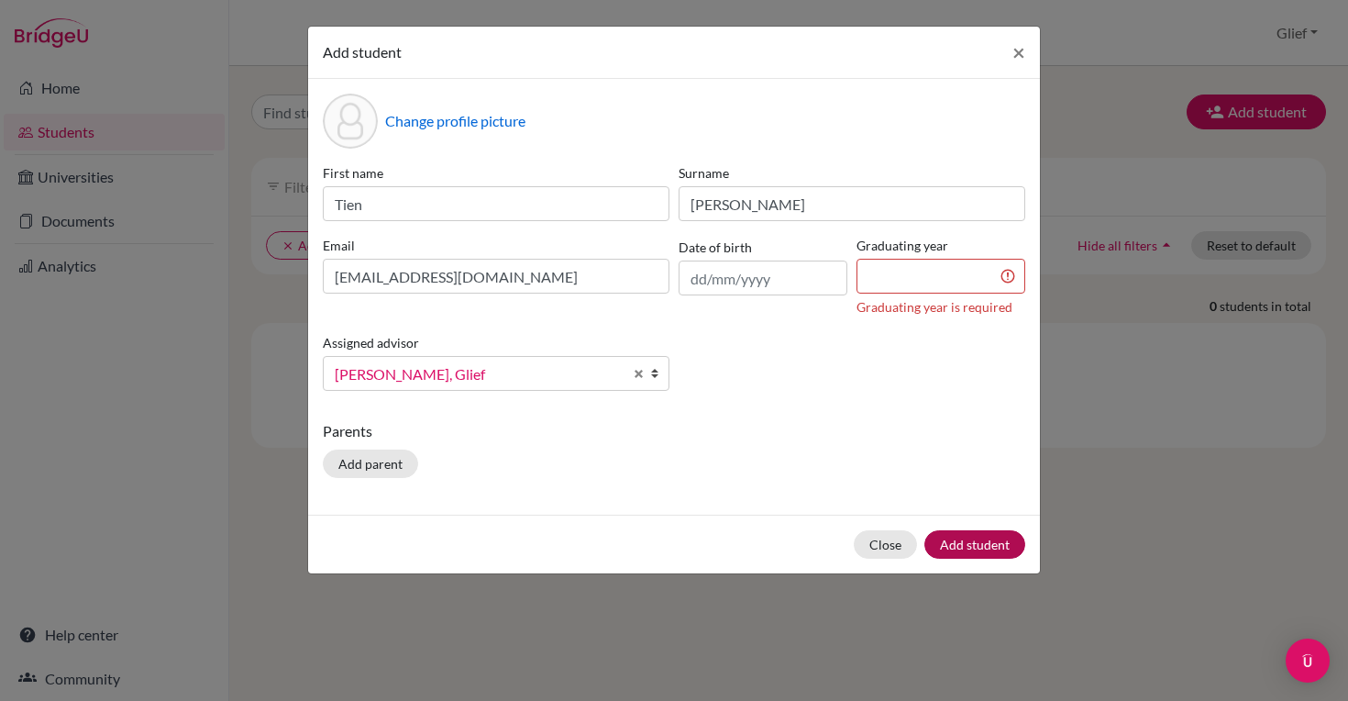
click at [1000, 542] on button "Add student" at bounding box center [975, 544] width 101 height 28
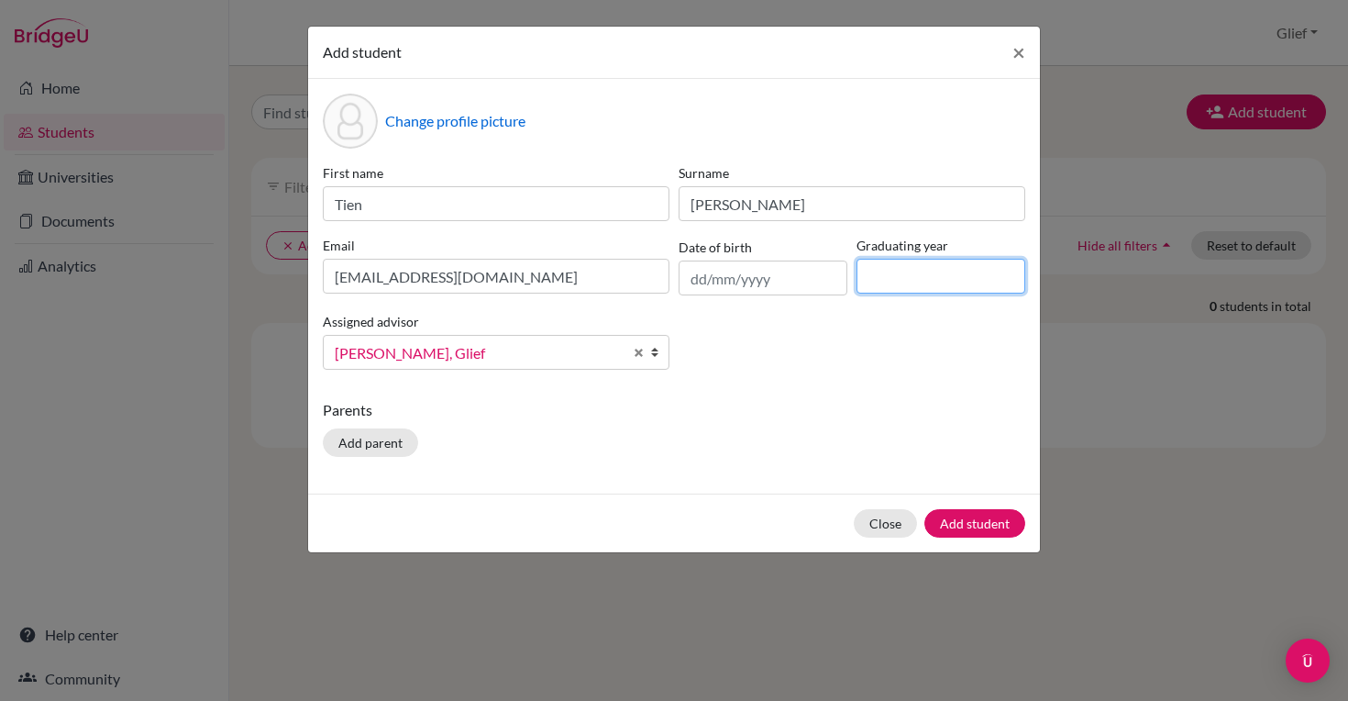
click at [964, 282] on input at bounding box center [941, 276] width 169 height 35
type input "2026"
click at [1011, 519] on button "Add student" at bounding box center [975, 523] width 101 height 28
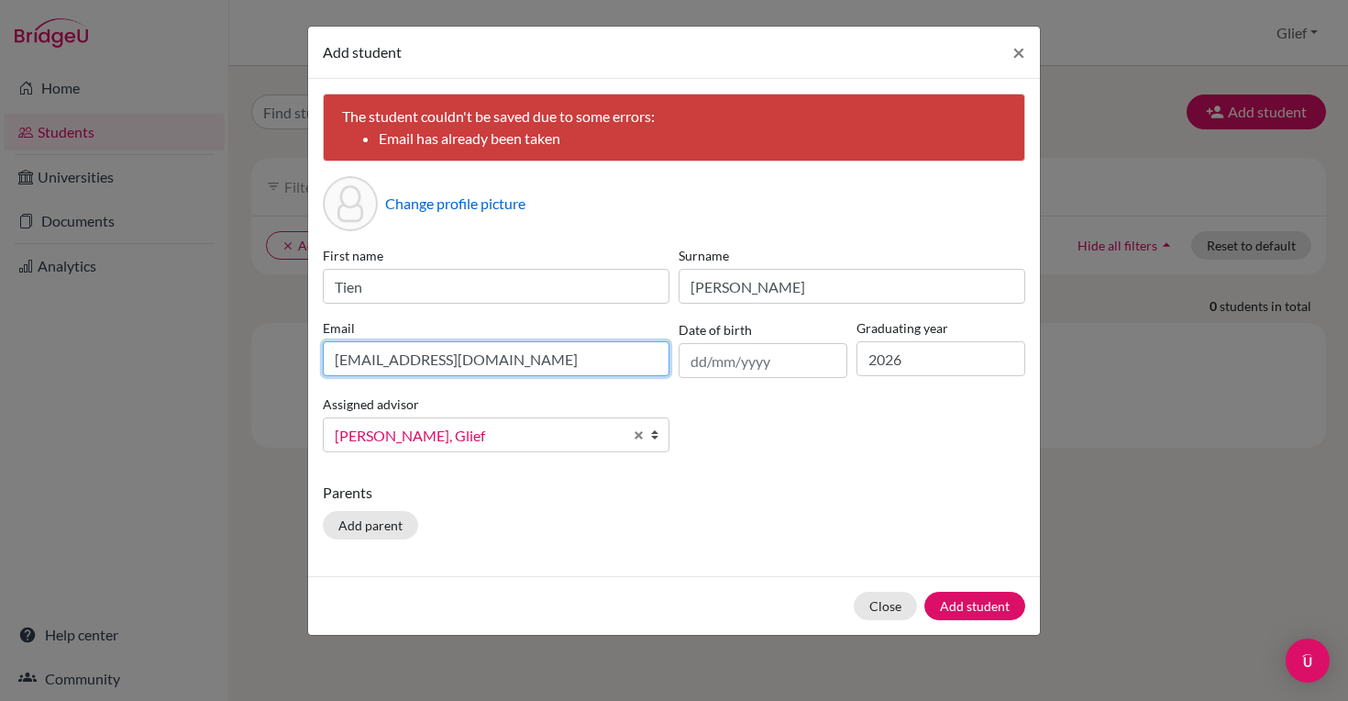
drag, startPoint x: 591, startPoint y: 360, endPoint x: 329, endPoint y: 363, distance: 261.4
click at [329, 363] on input "[EMAIL_ADDRESS][DOMAIN_NAME]" at bounding box center [496, 358] width 347 height 35
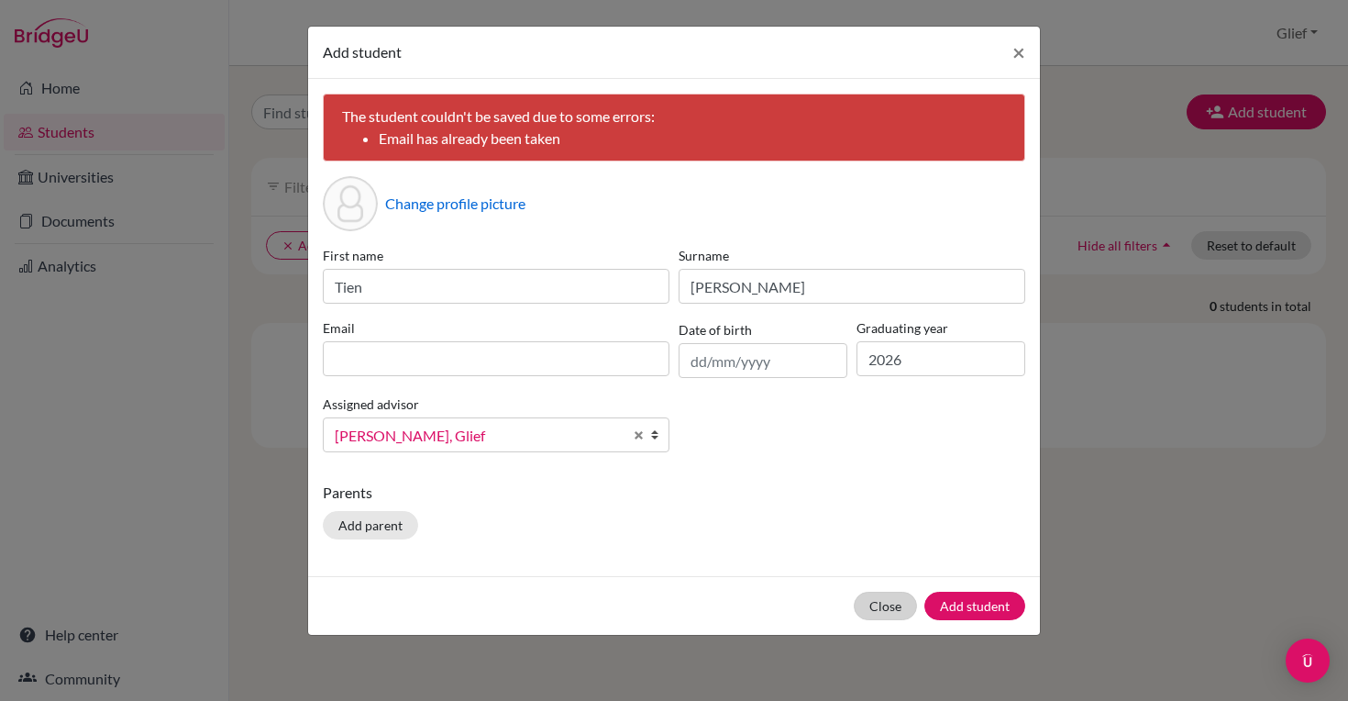
click at [896, 602] on div "Close Add student" at bounding box center [674, 605] width 732 height 59
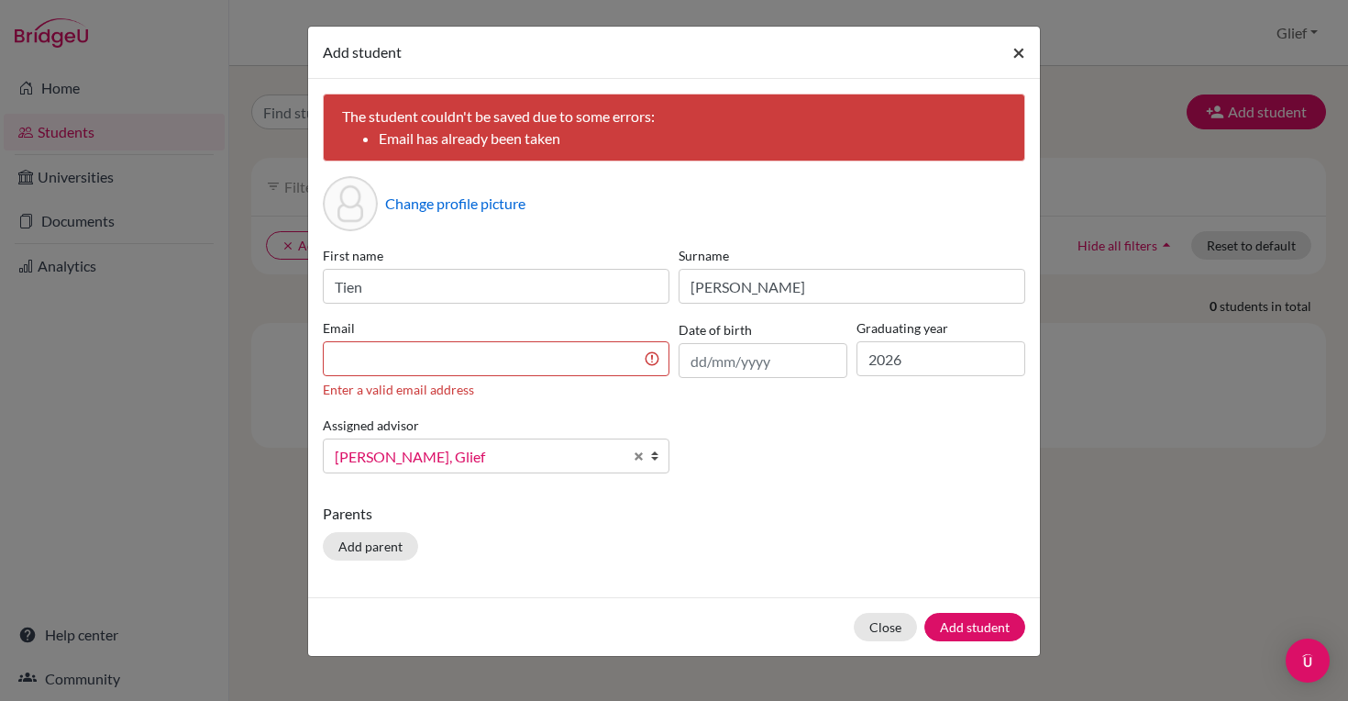
click at [1023, 58] on span "×" at bounding box center [1019, 52] width 13 height 27
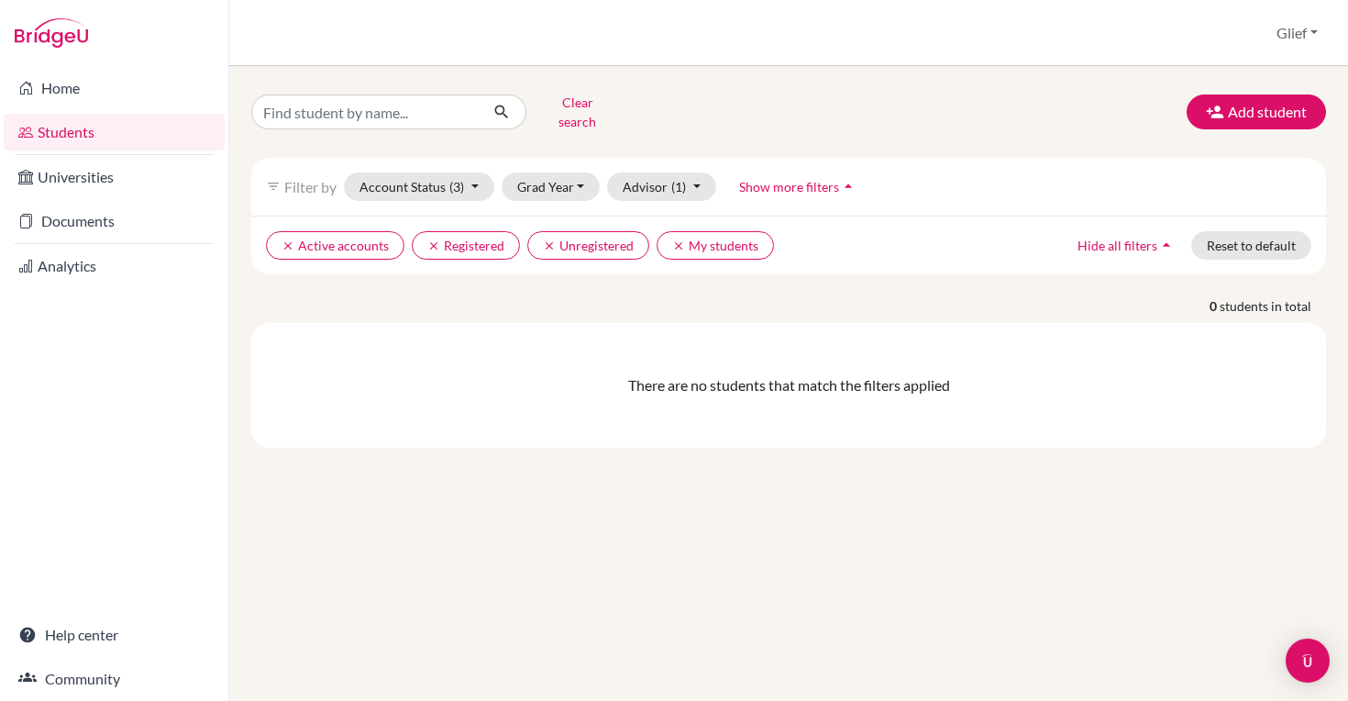
click at [923, 108] on div "Clear search Add student" at bounding box center [789, 112] width 1102 height 48
click at [427, 239] on icon "clear" at bounding box center [433, 245] width 13 height 13
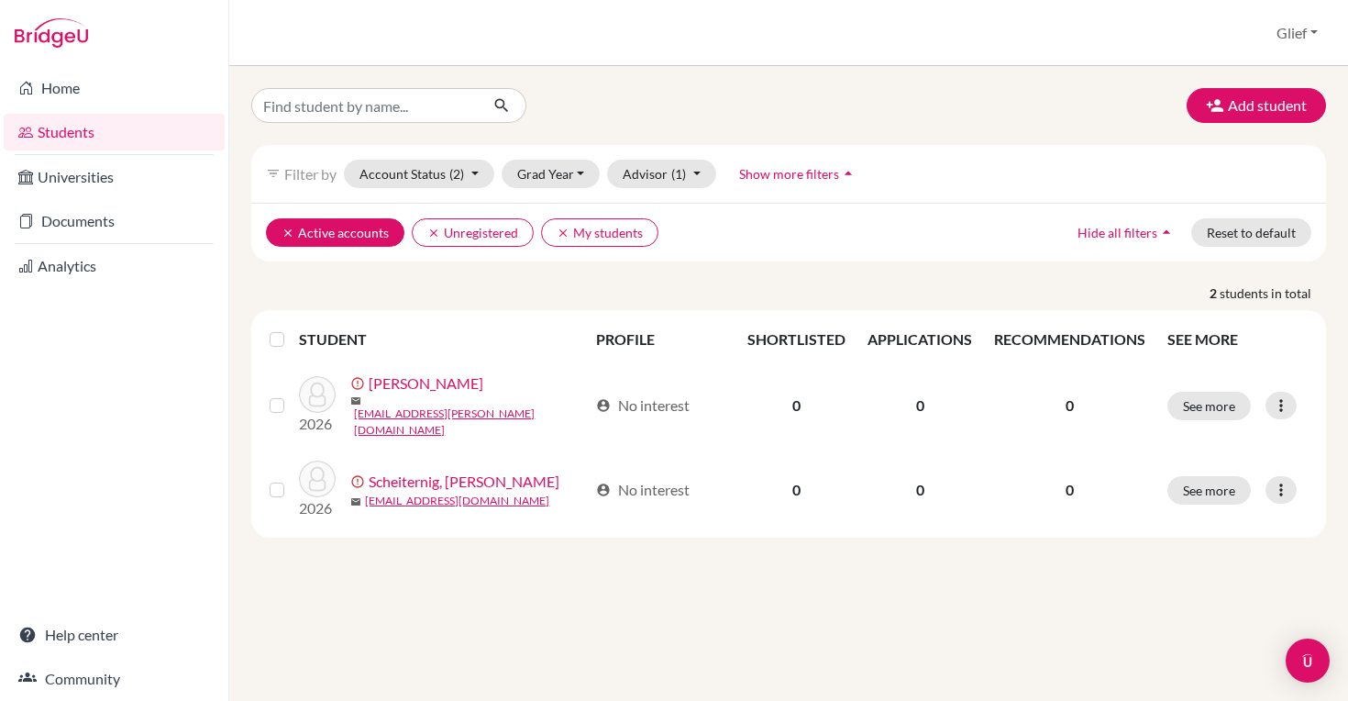
click at [289, 232] on icon "clear" at bounding box center [288, 233] width 13 height 13
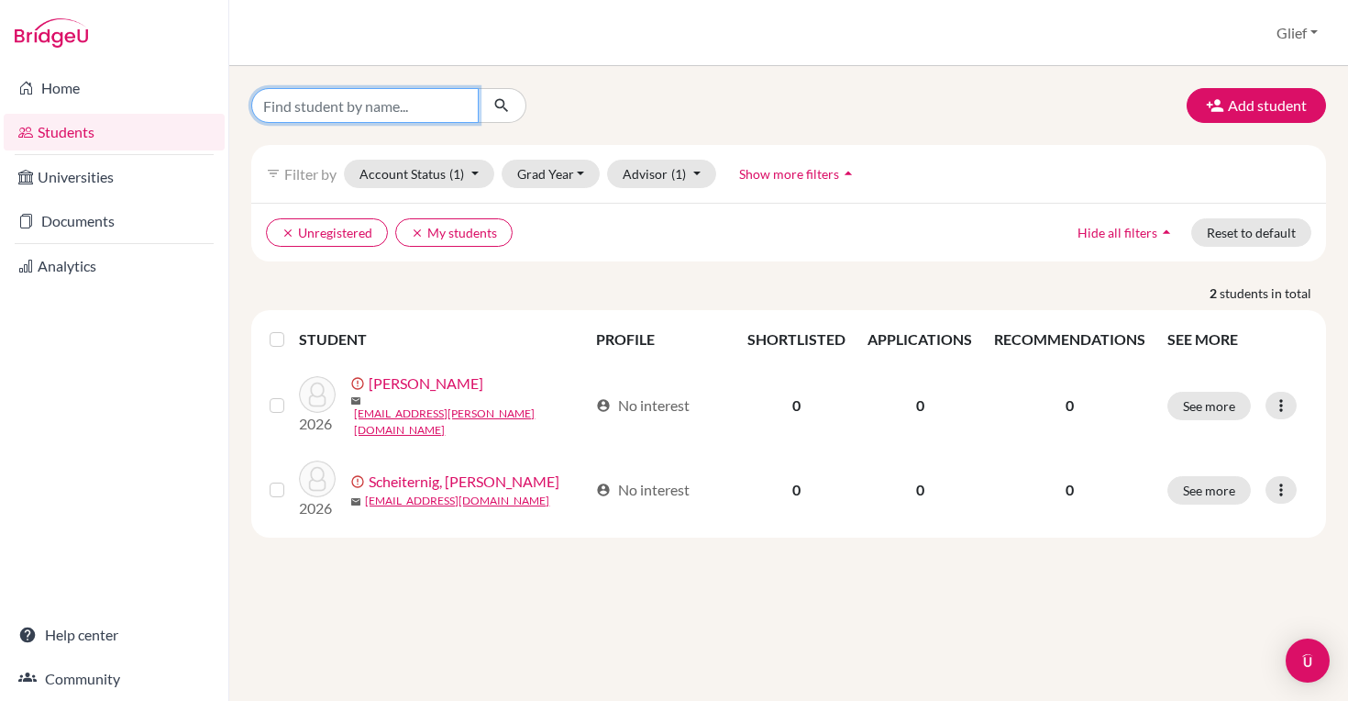
click at [361, 106] on input "Find student by name..." at bounding box center [364, 105] width 227 height 35
paste input "[EMAIL_ADDRESS][DOMAIN_NAME]"
type input "[EMAIL_ADDRESS][DOMAIN_NAME]"
click at [505, 105] on icon "submit" at bounding box center [502, 105] width 18 height 18
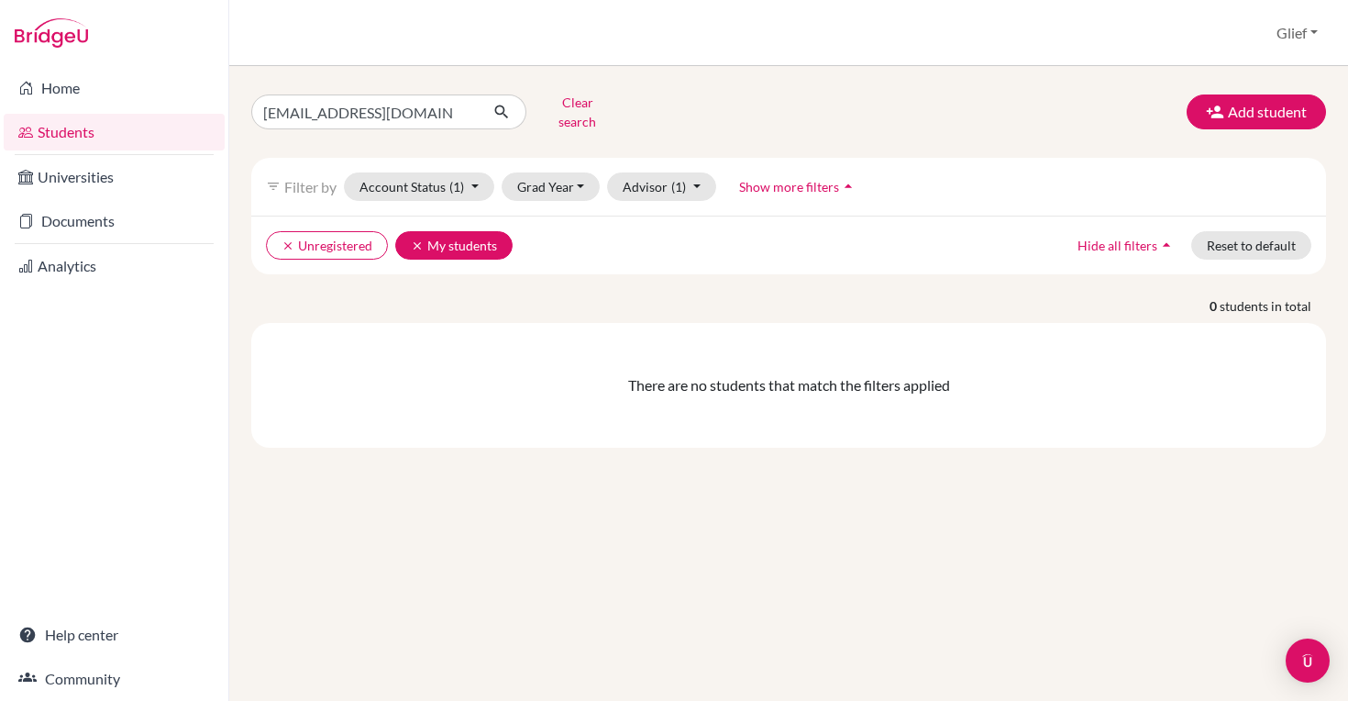
click at [420, 239] on icon "clear" at bounding box center [417, 245] width 13 height 13
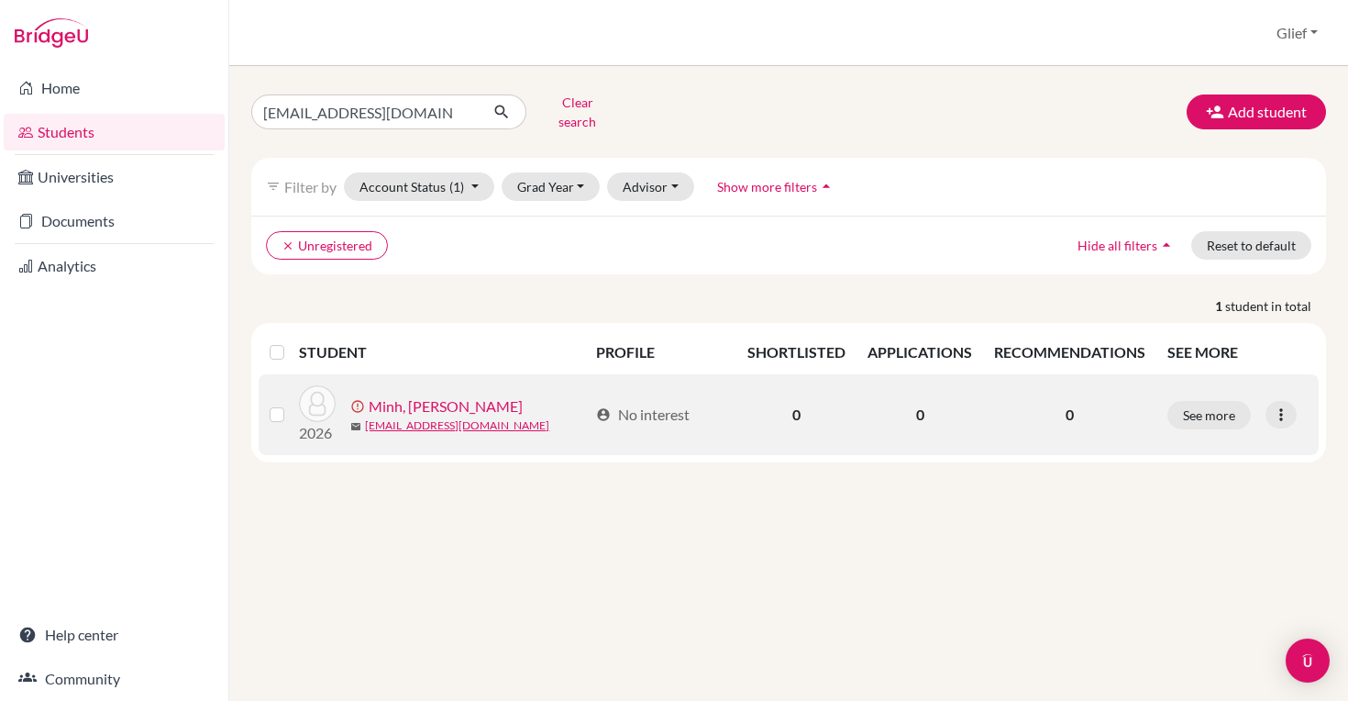
click at [389, 396] on link "Minh, [PERSON_NAME]" at bounding box center [446, 406] width 154 height 22
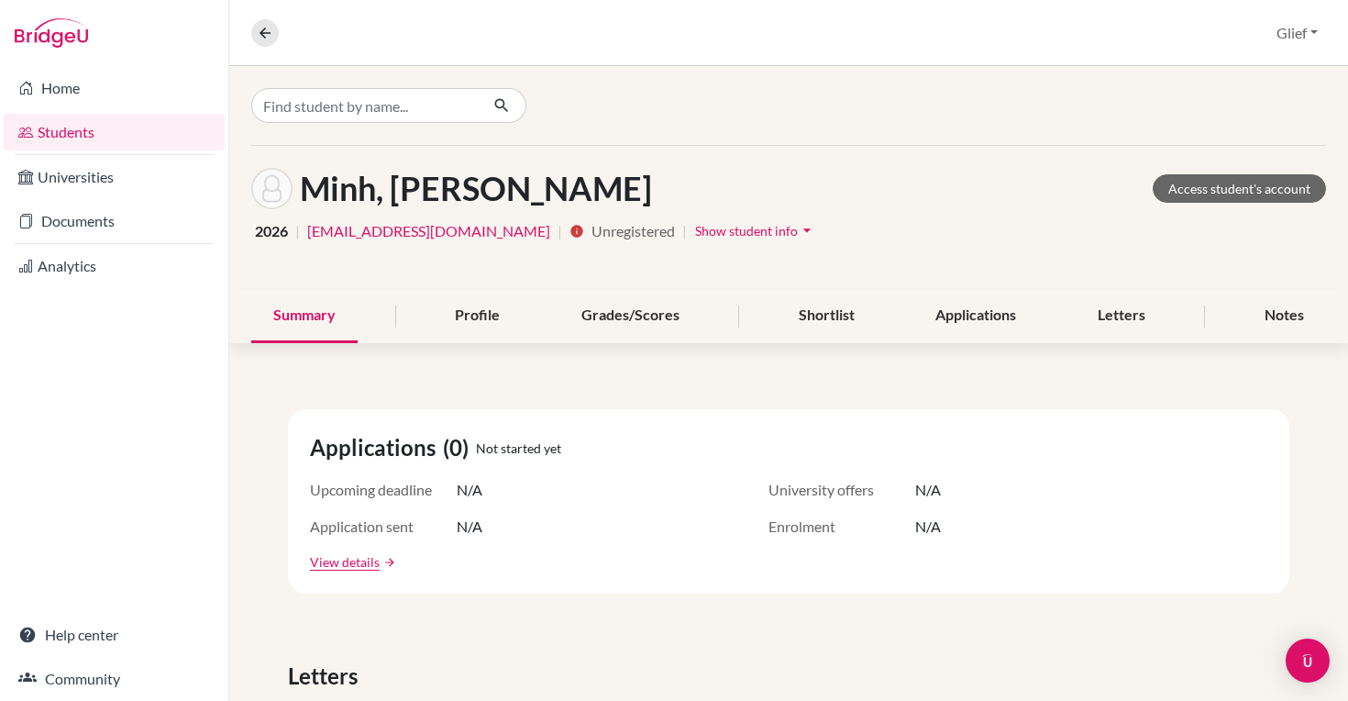
click at [742, 230] on span "Show student info" at bounding box center [746, 231] width 103 height 16
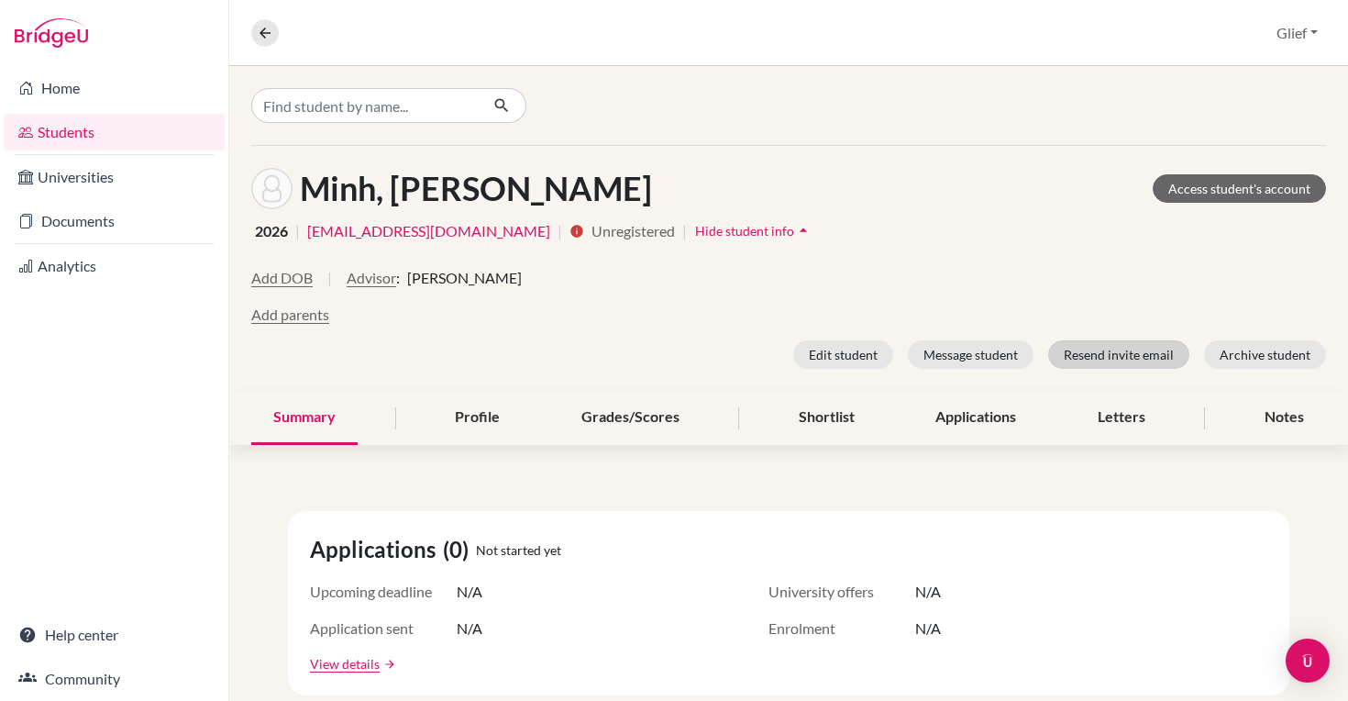
click at [1121, 352] on button "Resend invite email" at bounding box center [1118, 354] width 141 height 28
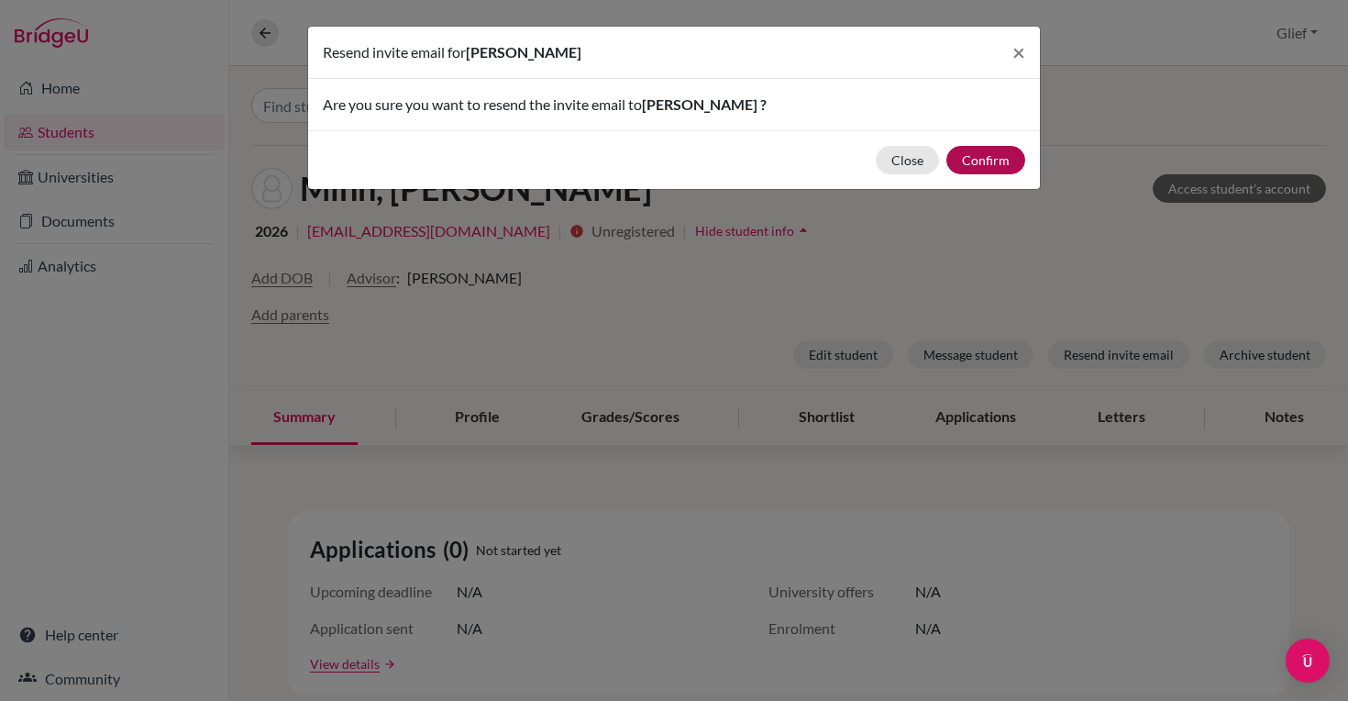
click at [1004, 164] on button "Confirm" at bounding box center [986, 160] width 79 height 28
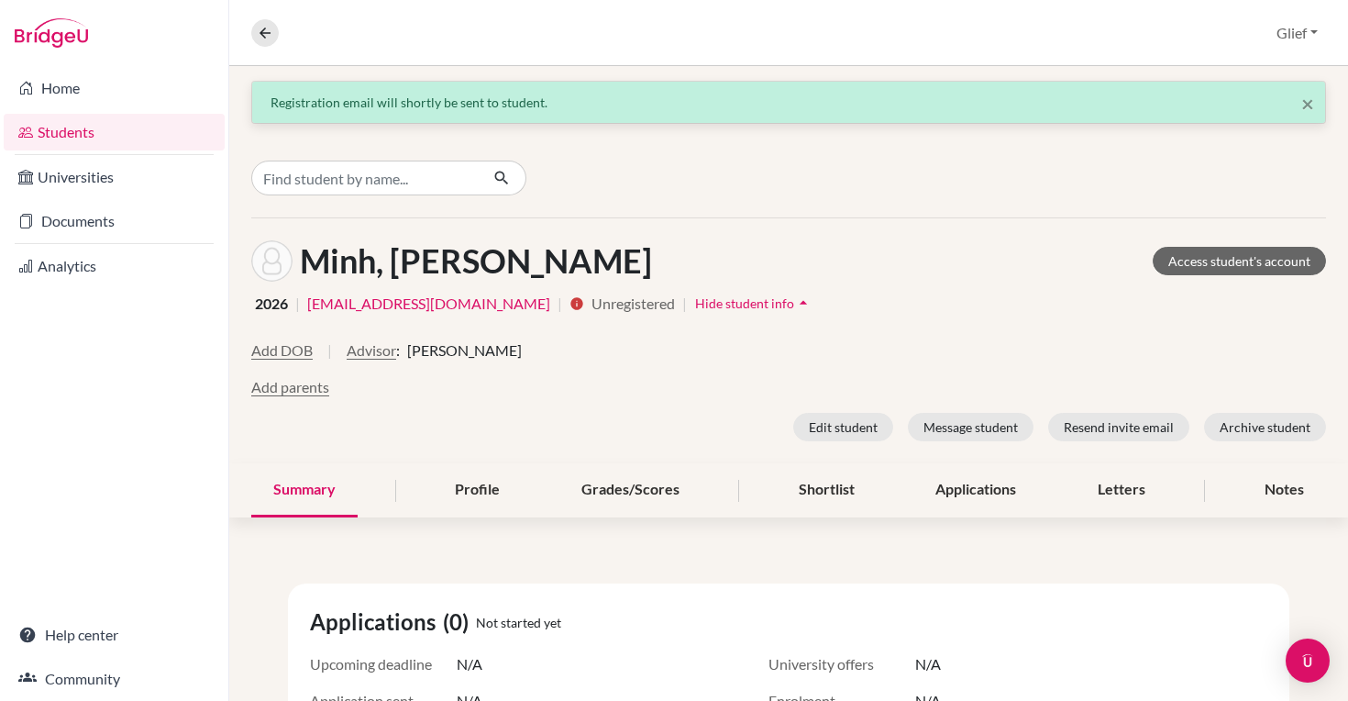
click at [131, 140] on link "Students" at bounding box center [114, 132] width 221 height 37
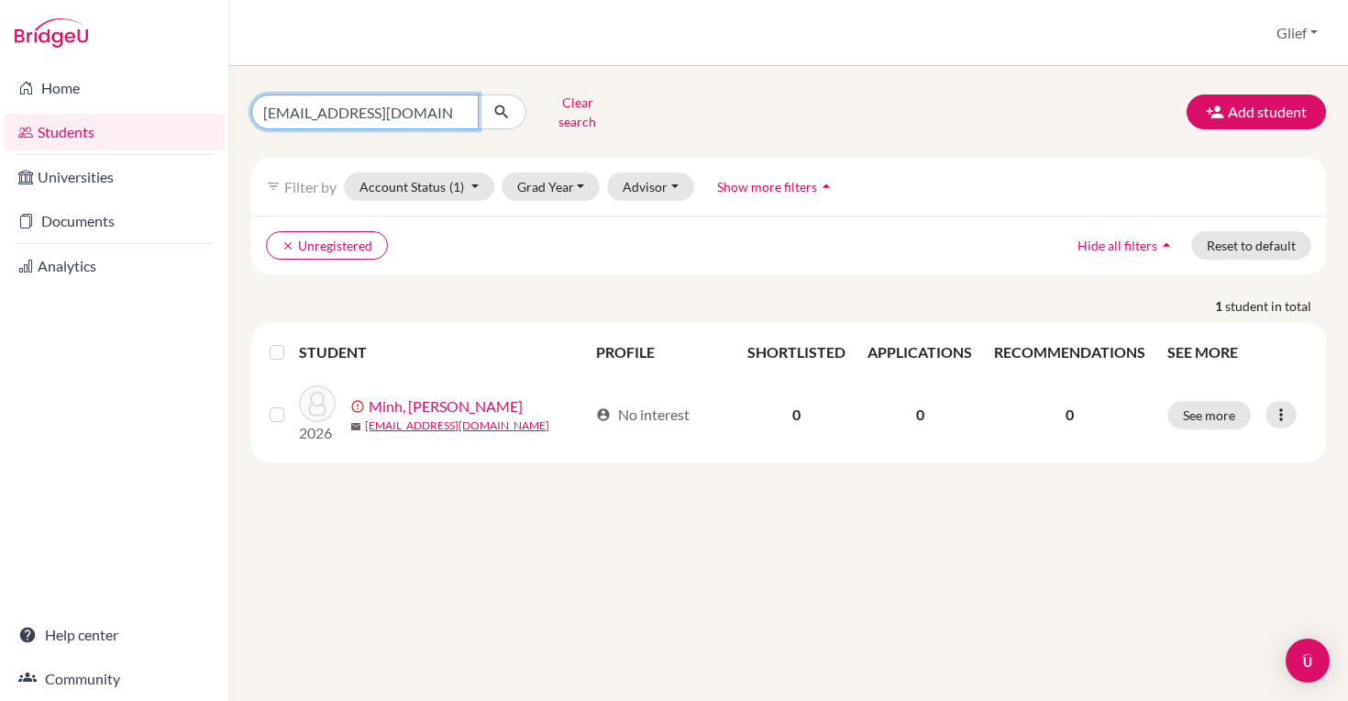
click at [450, 106] on input "[EMAIL_ADDRESS][DOMAIN_NAME]" at bounding box center [364, 111] width 227 height 35
click at [572, 107] on button "Clear search" at bounding box center [577, 112] width 102 height 48
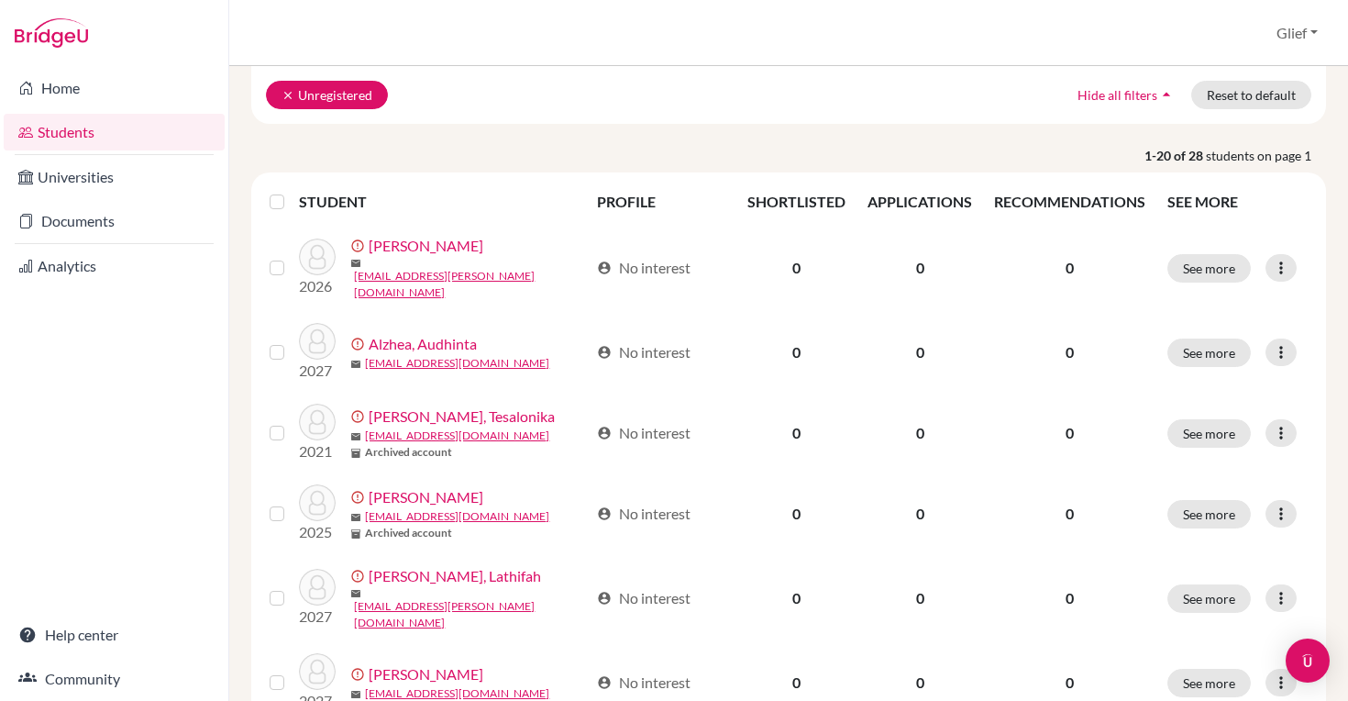
click at [294, 94] on icon "clear" at bounding box center [288, 95] width 13 height 13
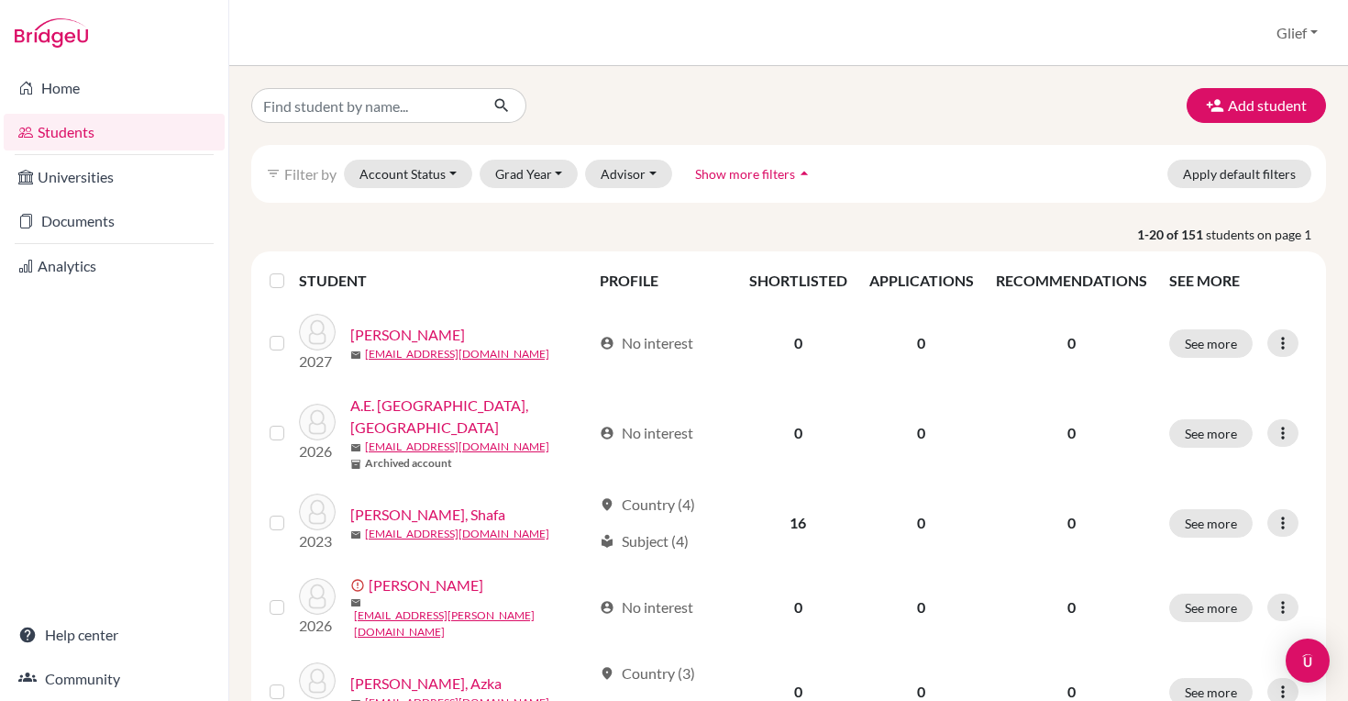
click at [79, 125] on link "Students" at bounding box center [114, 132] width 221 height 37
click at [627, 167] on button "Advisor" at bounding box center [628, 174] width 87 height 28
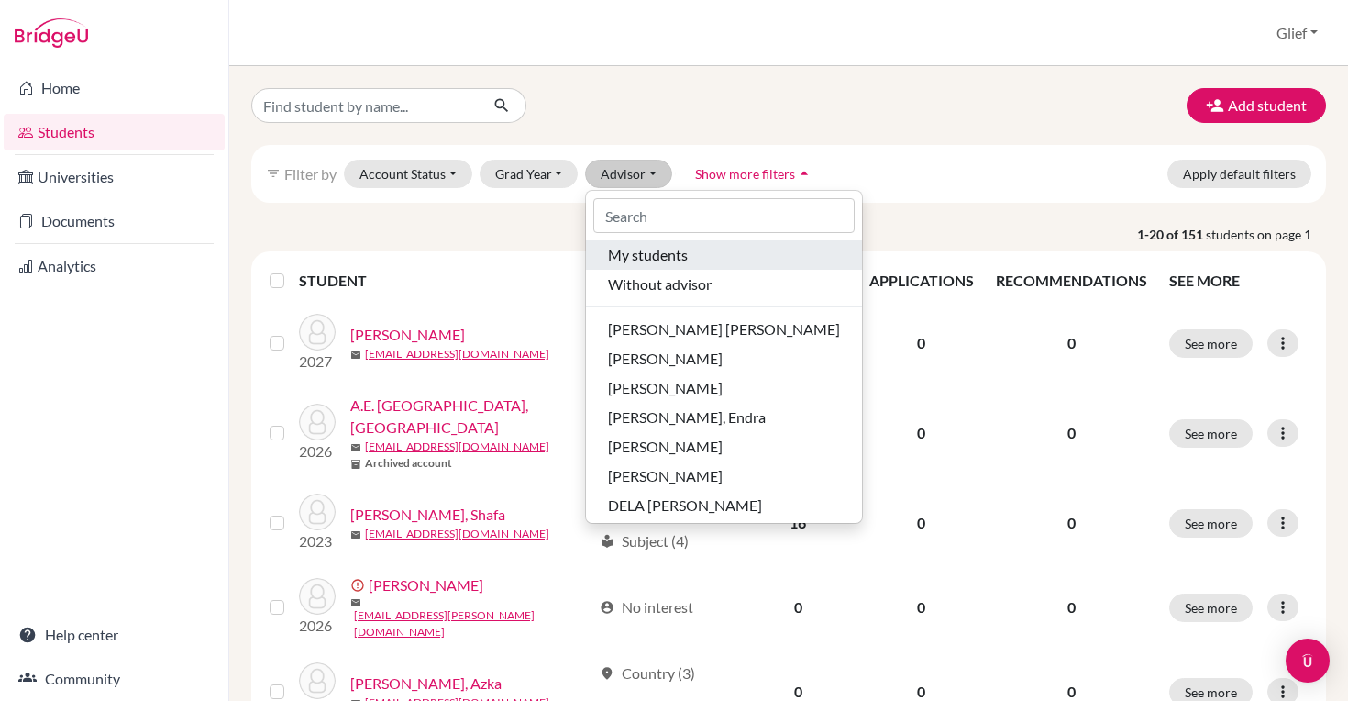
click at [656, 254] on span "My students" at bounding box center [648, 255] width 80 height 22
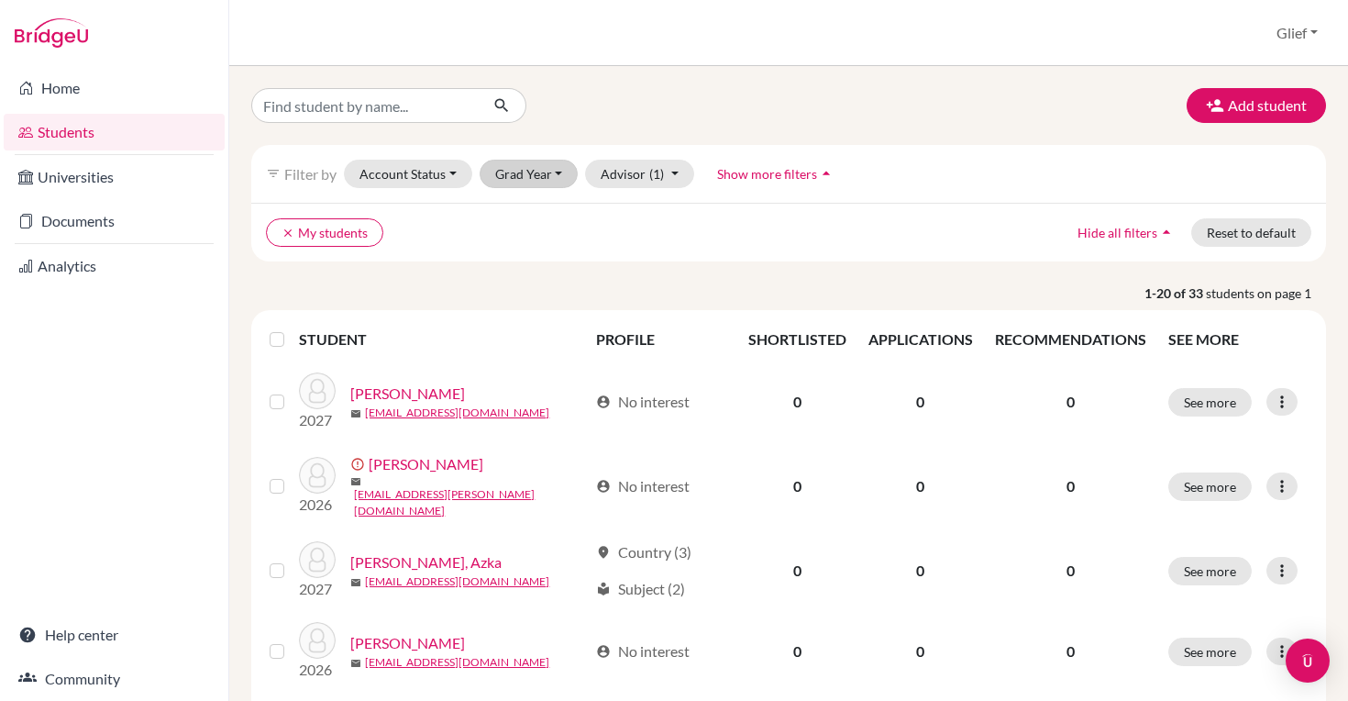
click at [546, 168] on button "Grad Year" at bounding box center [529, 174] width 99 height 28
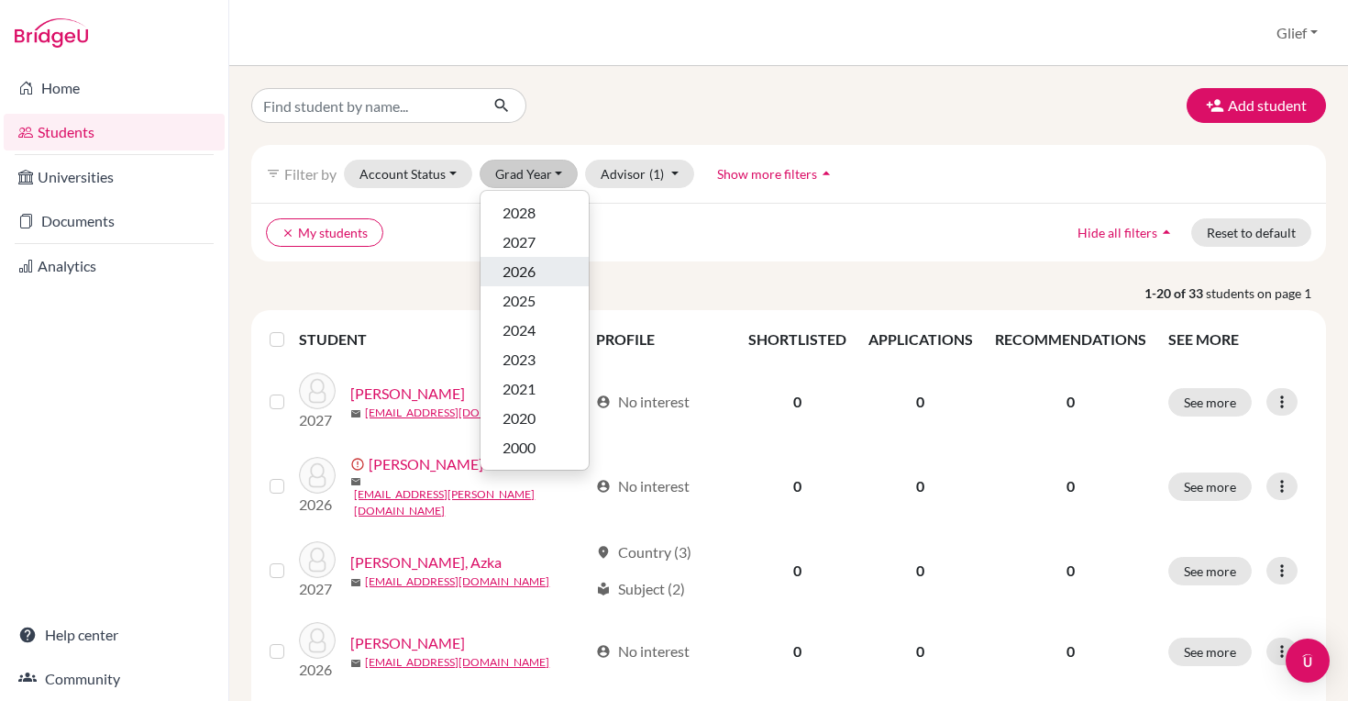
click at [541, 269] on div "2026" at bounding box center [535, 271] width 64 height 22
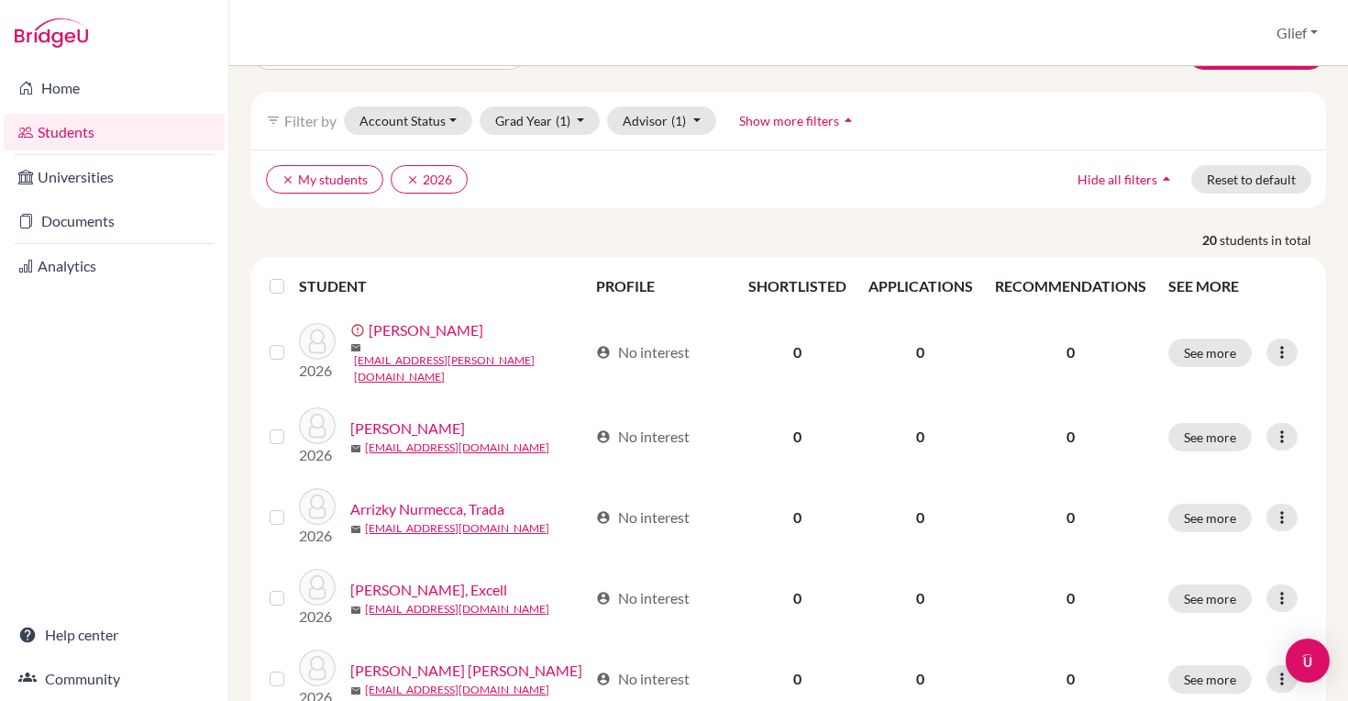
scroll to position [51, 0]
click at [676, 121] on span "(1)" at bounding box center [678, 123] width 15 height 16
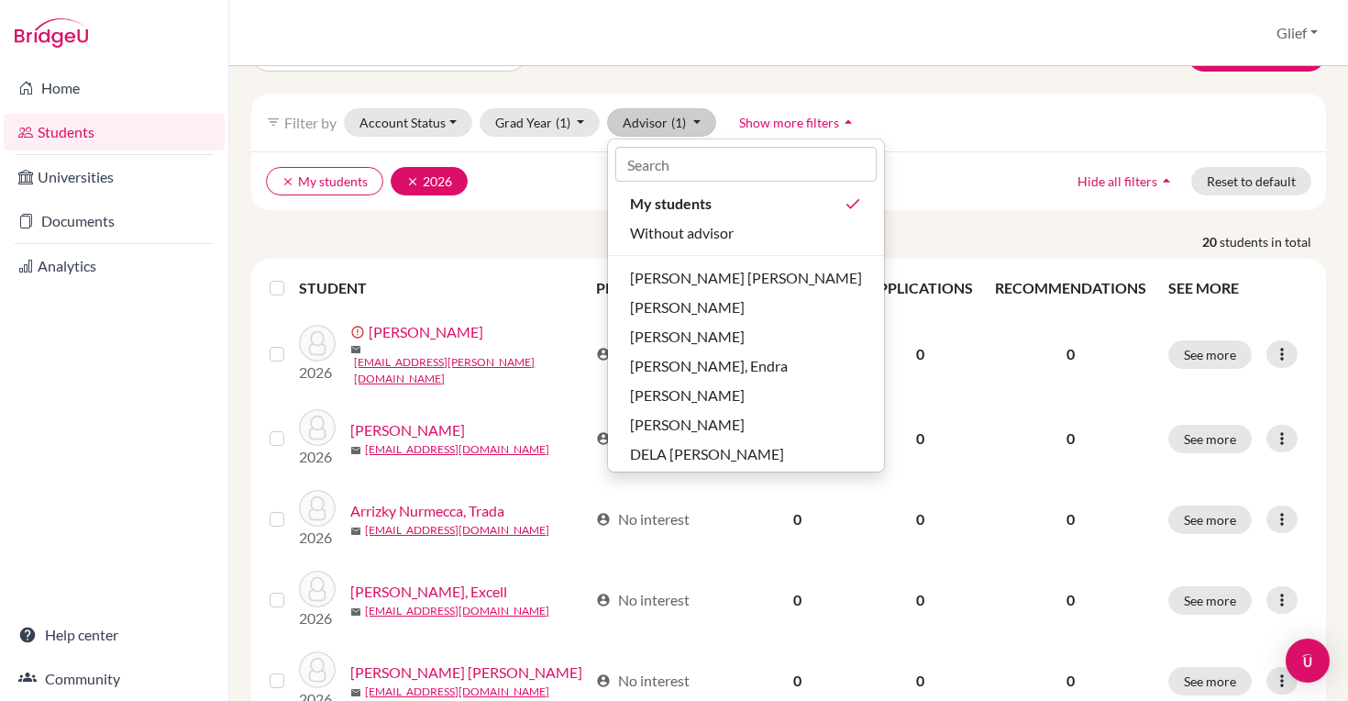
click at [418, 180] on icon "clear" at bounding box center [412, 181] width 13 height 13
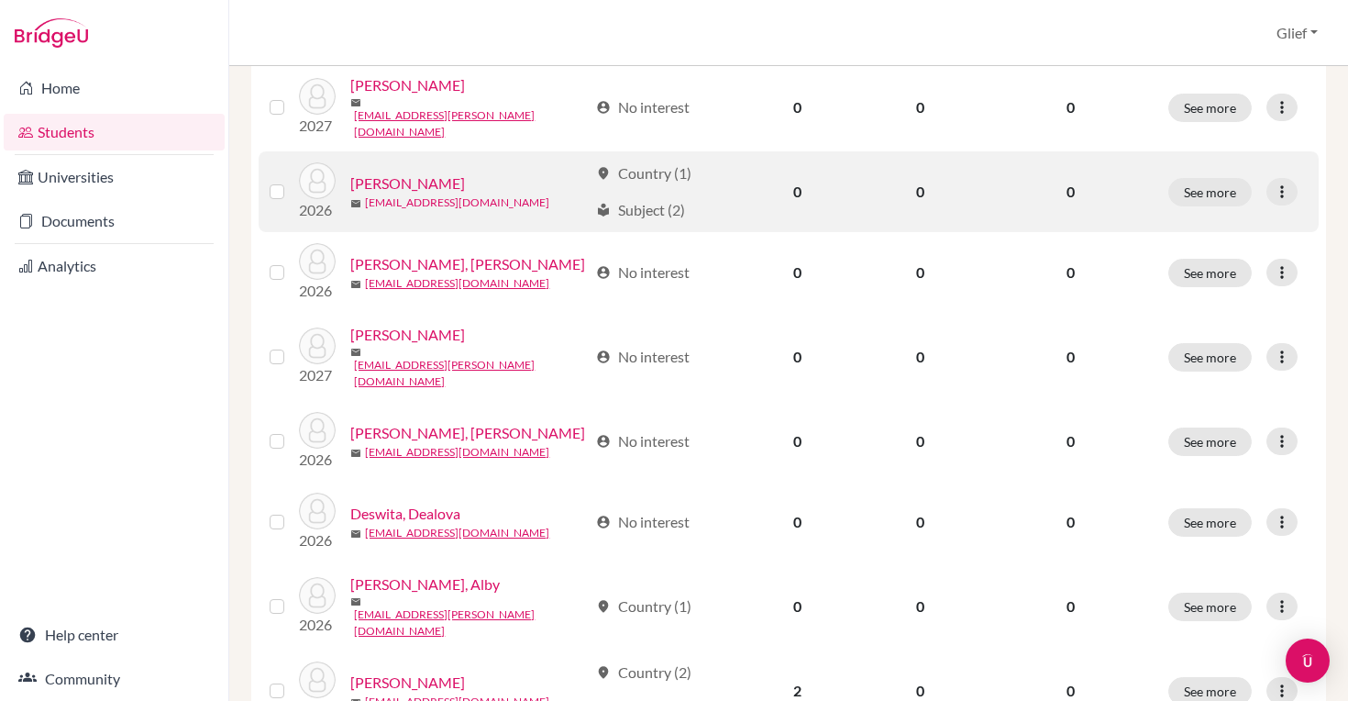
scroll to position [1120, 0]
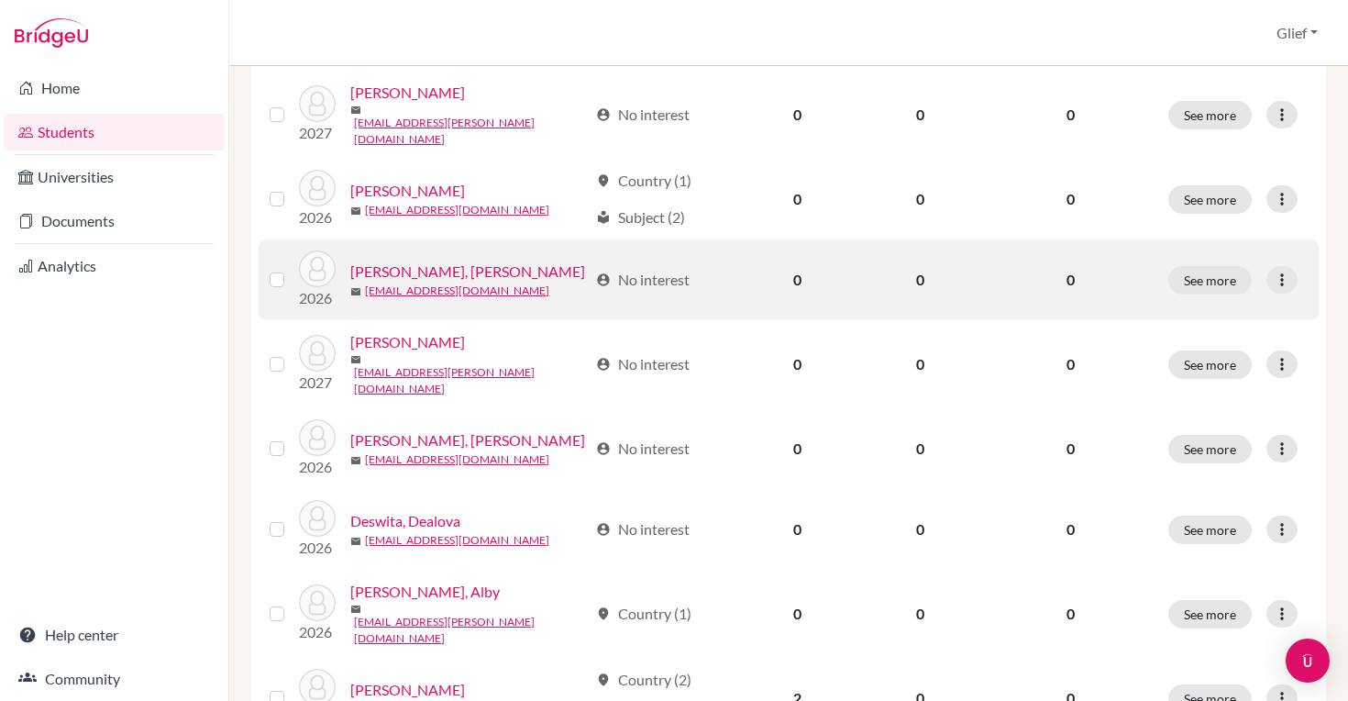
click at [447, 260] on link "[PERSON_NAME], [PERSON_NAME]" at bounding box center [467, 271] width 235 height 22
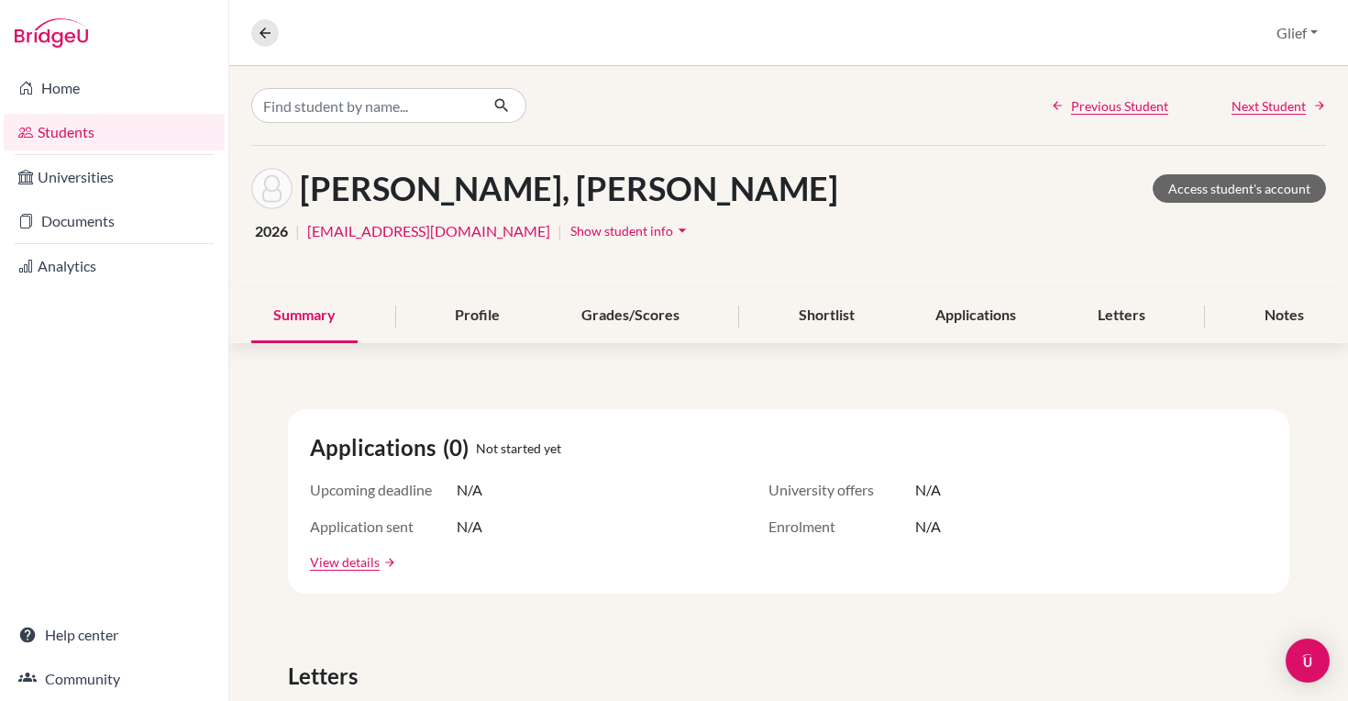
click at [610, 228] on span "Show student info" at bounding box center [622, 231] width 103 height 16
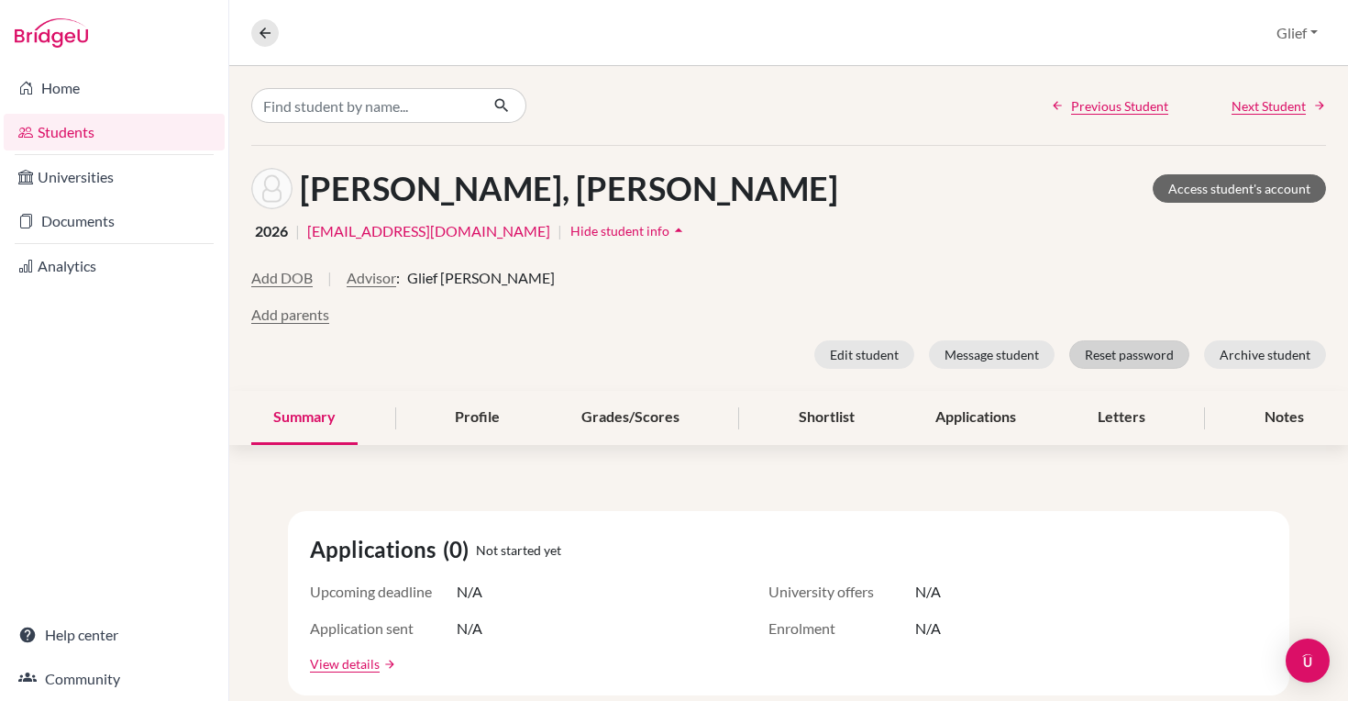
click at [1121, 364] on button "Reset password" at bounding box center [1129, 354] width 120 height 28
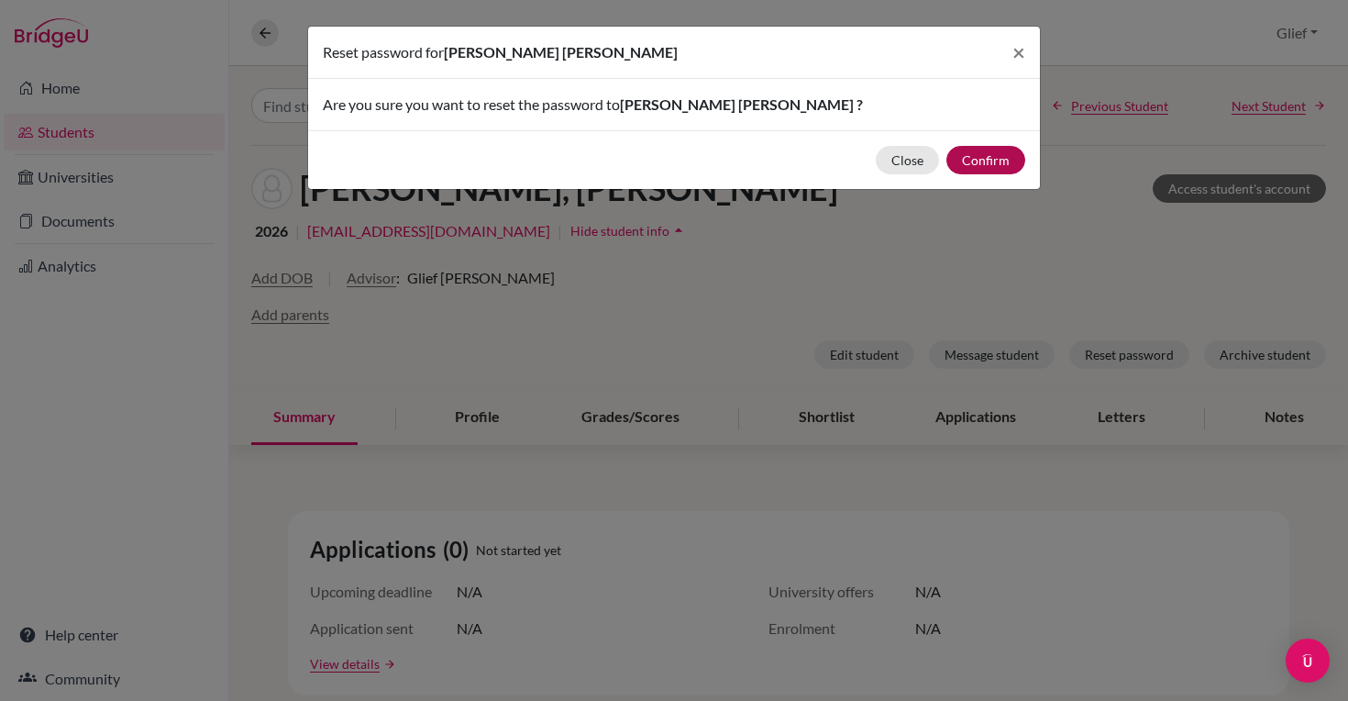
click at [992, 164] on button "Confirm" at bounding box center [986, 160] width 79 height 28
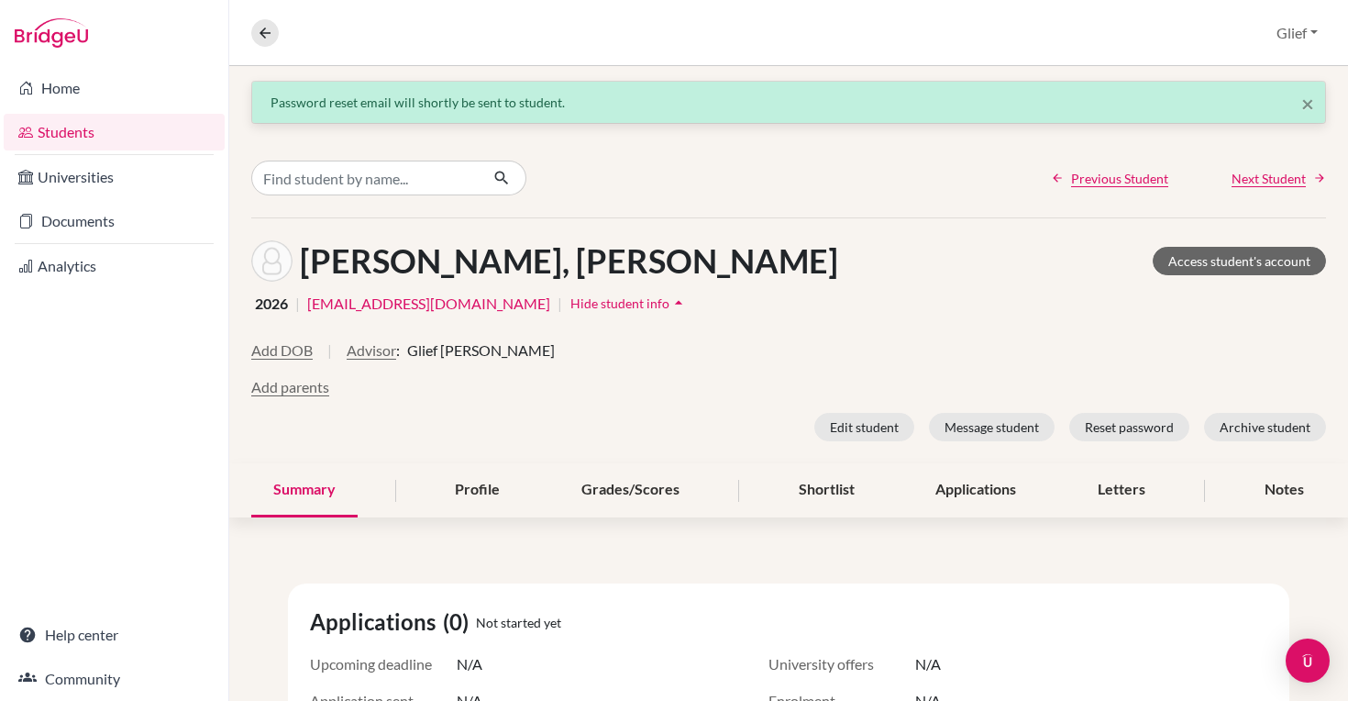
click at [877, 273] on div "Carlton Chandra, Marco Access student's account" at bounding box center [788, 260] width 1075 height 41
click at [263, 25] on icon at bounding box center [265, 33] width 17 height 17
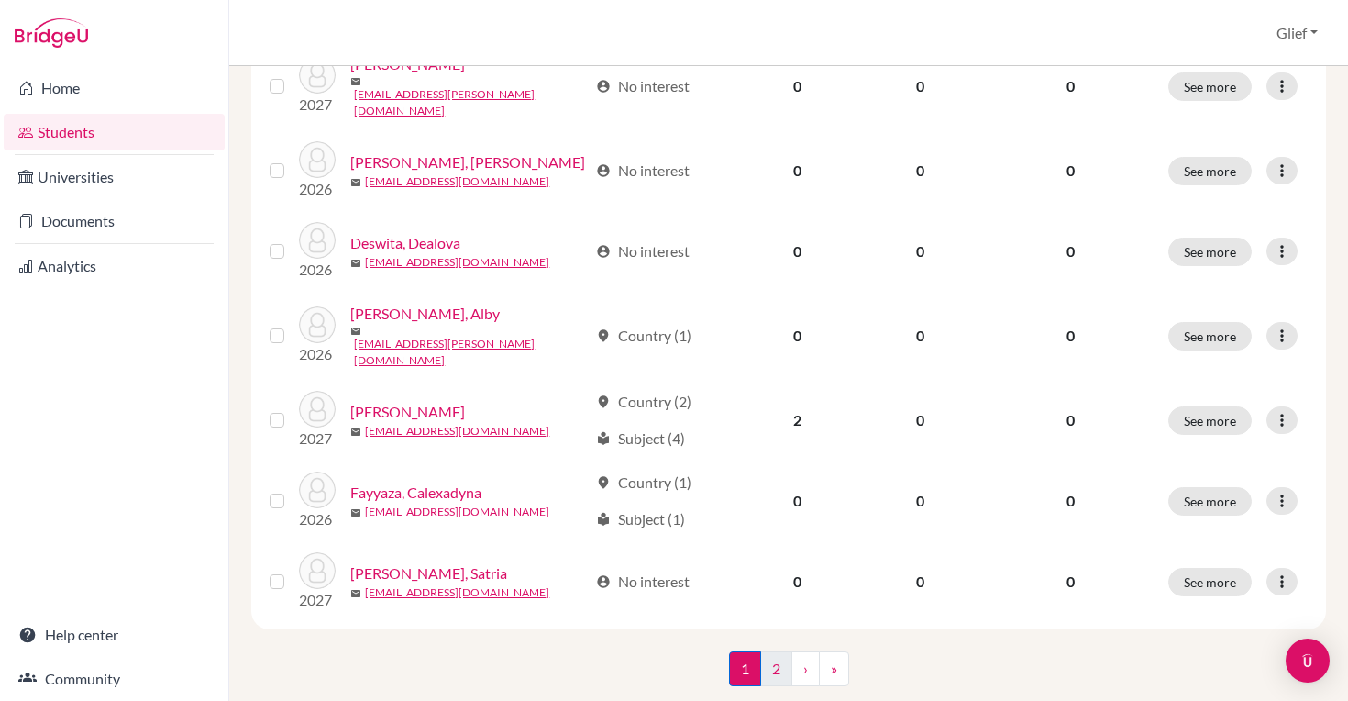
click at [782, 651] on link "2" at bounding box center [776, 668] width 32 height 35
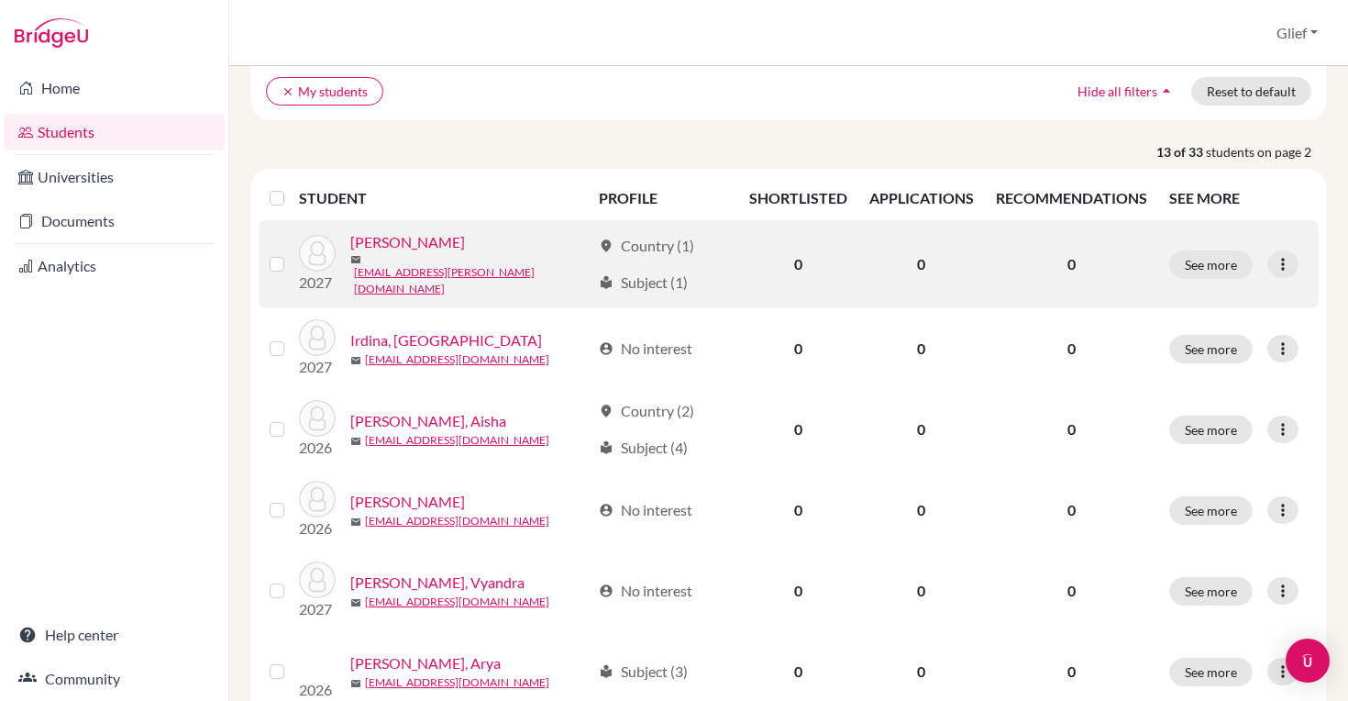
scroll to position [365, 0]
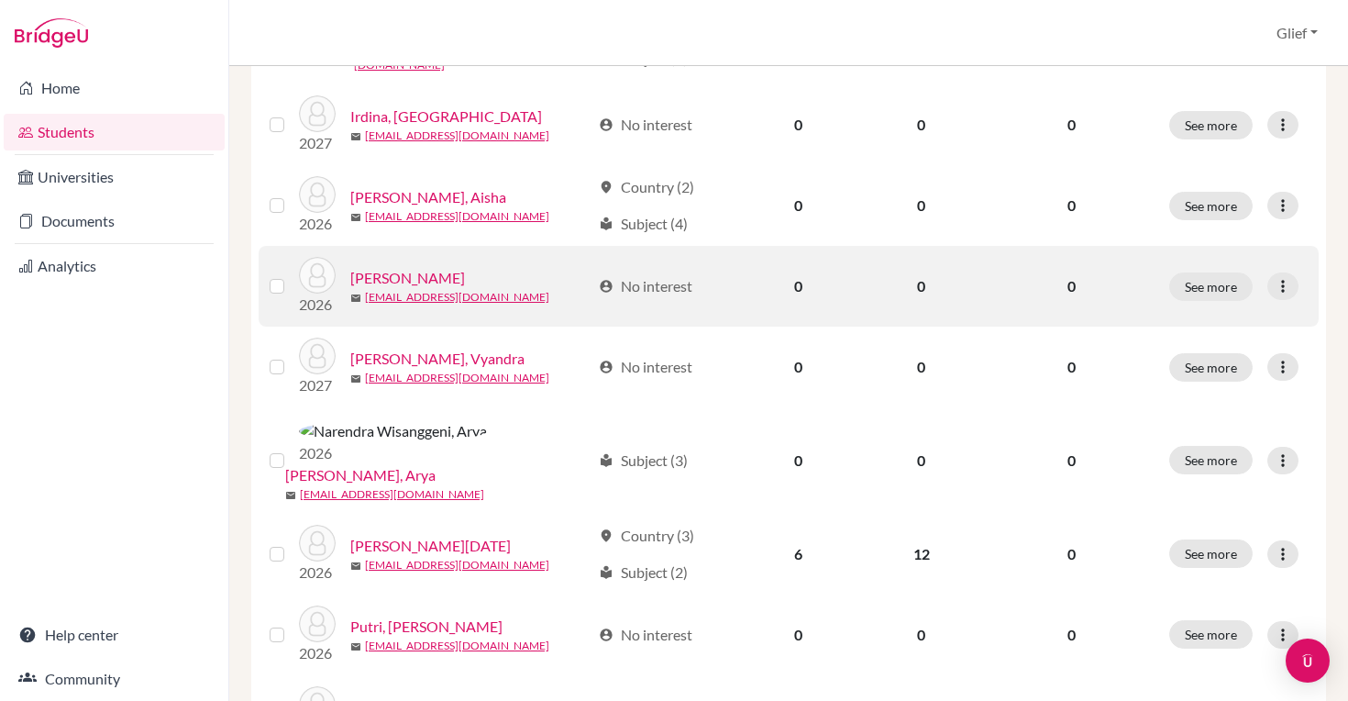
click at [452, 272] on link "[PERSON_NAME]" at bounding box center [407, 278] width 115 height 22
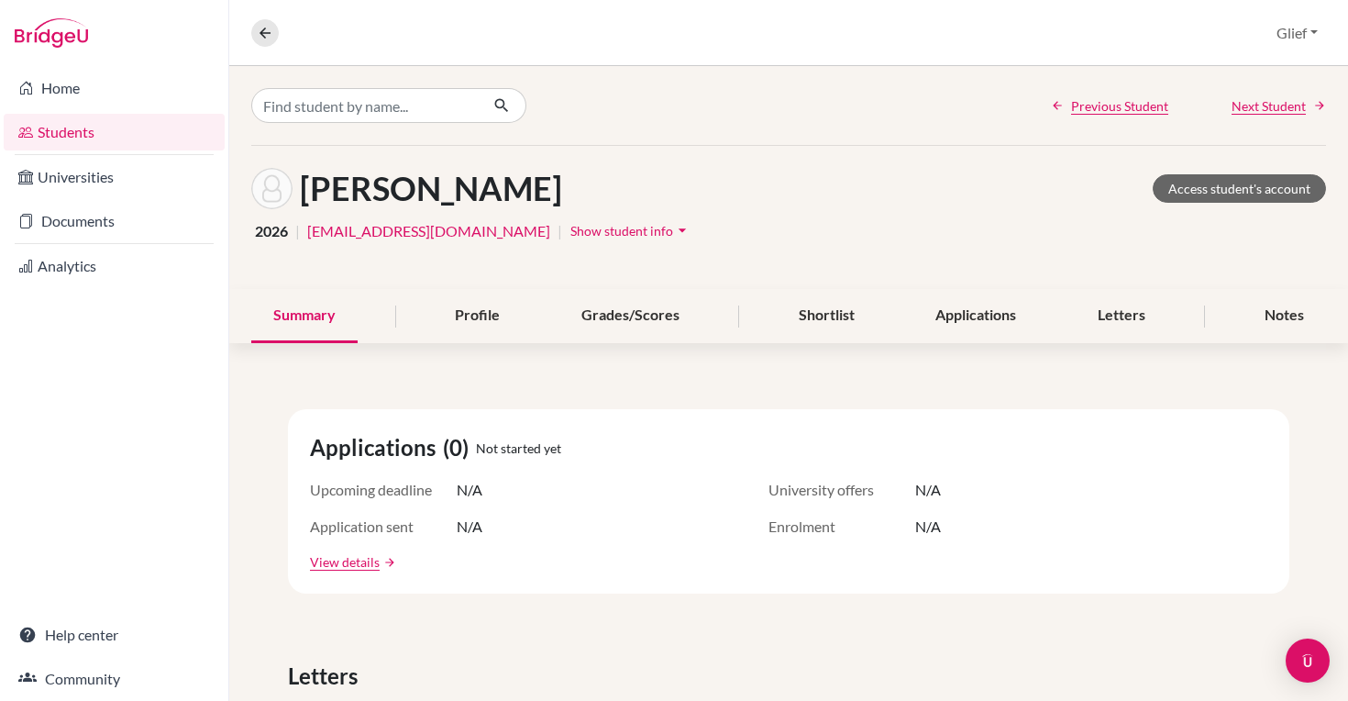
click at [673, 229] on icon "arrow_drop_down" at bounding box center [682, 230] width 18 height 18
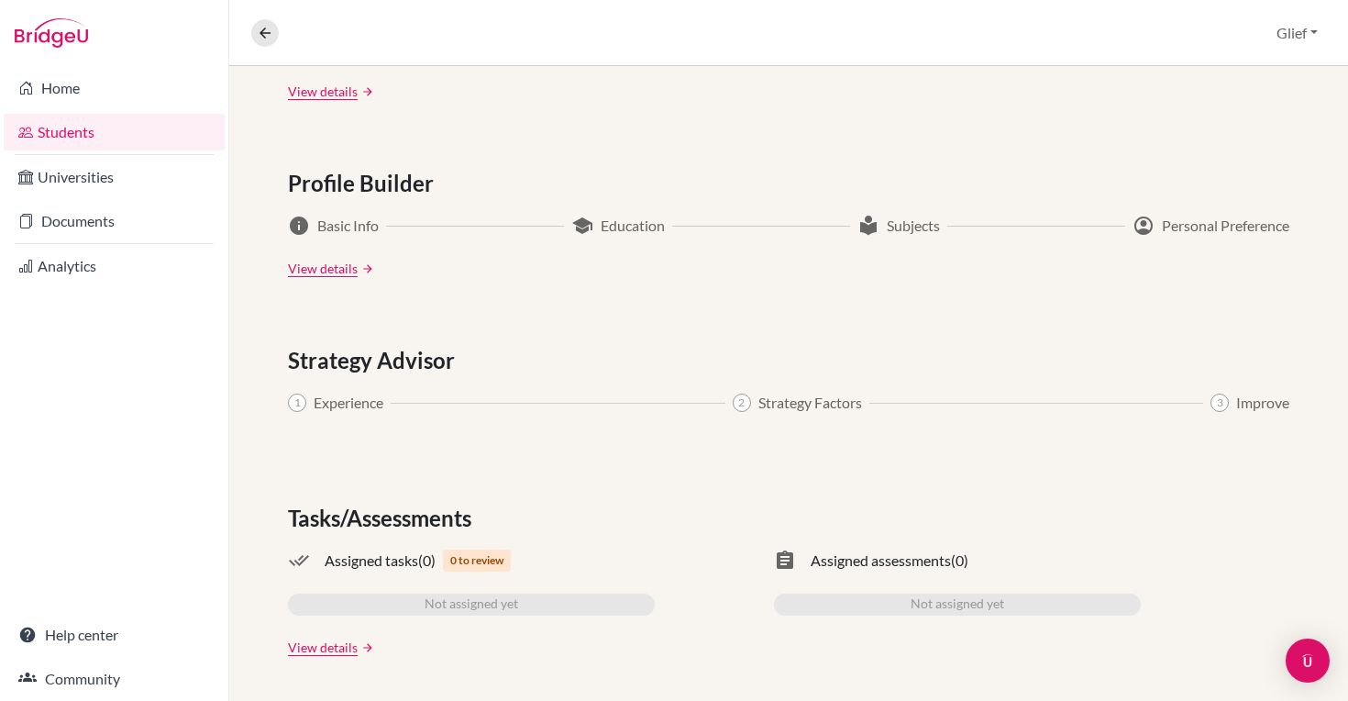
scroll to position [1014, 0]
click at [360, 643] on link "arrow_forward" at bounding box center [366, 647] width 17 height 13
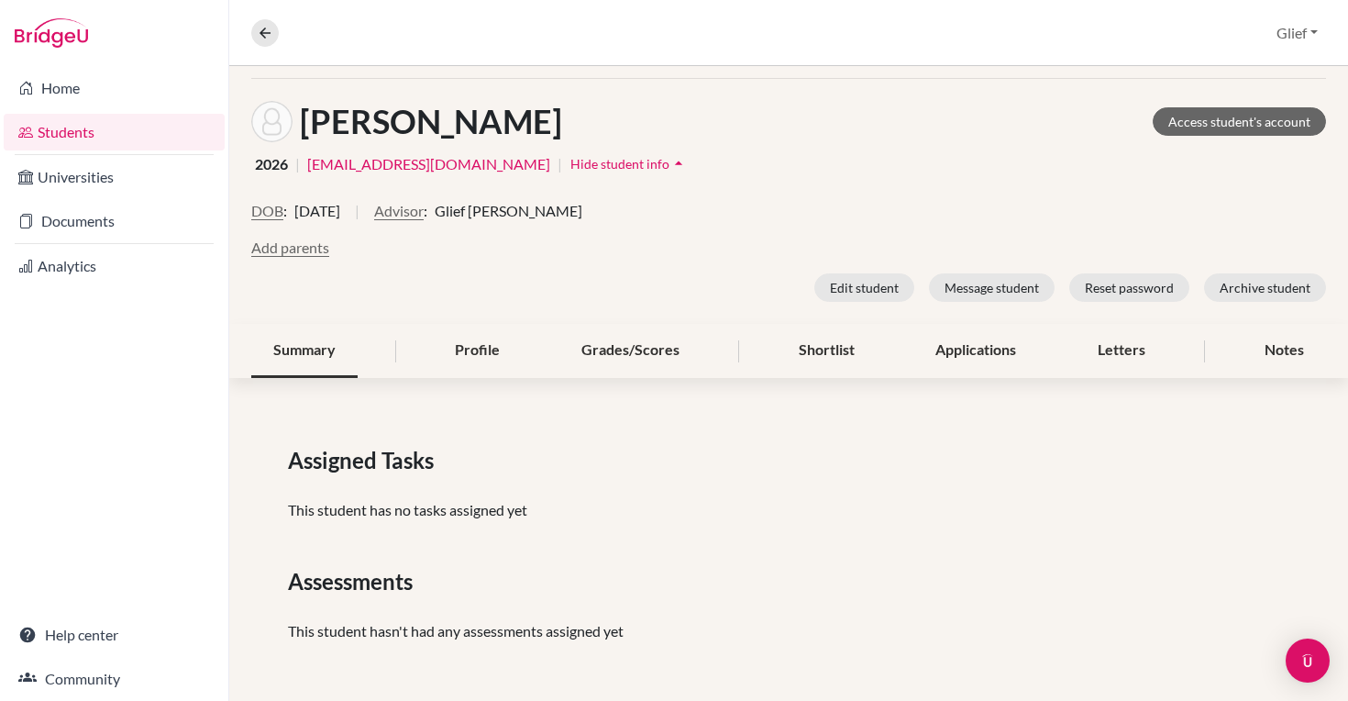
click at [321, 360] on div "Summary" at bounding box center [304, 351] width 106 height 54
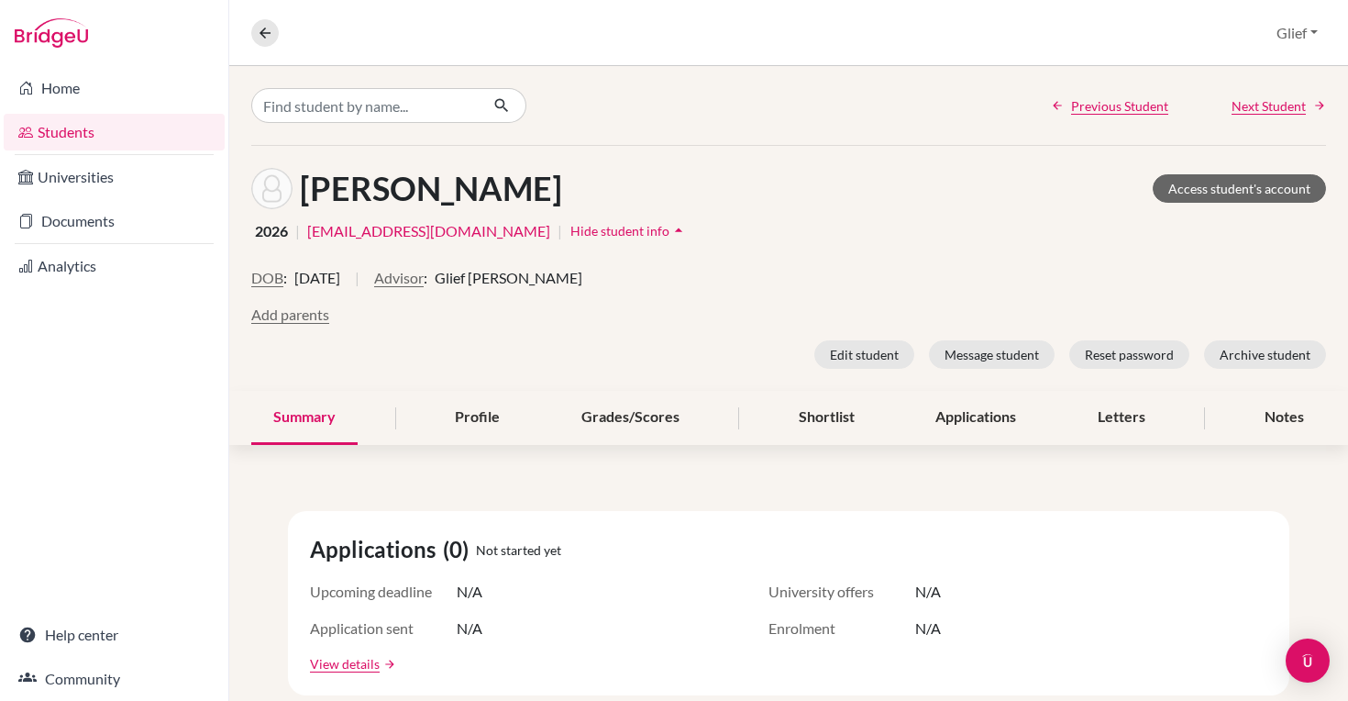
click at [720, 301] on div "DOB : 17 April 2008 | Advisor : Glief Padillo" at bounding box center [788, 285] width 1075 height 37
click at [72, 126] on link "Students" at bounding box center [114, 132] width 221 height 37
